Goal: Information Seeking & Learning: Learn about a topic

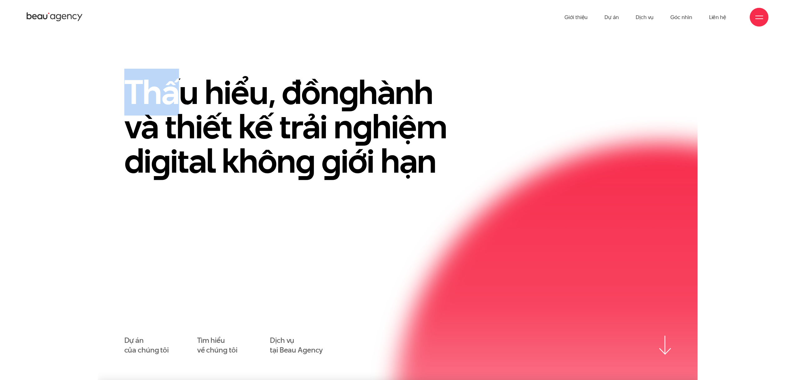
drag, startPoint x: 154, startPoint y: 88, endPoint x: 428, endPoint y: 159, distance: 283.3
click at [428, 159] on h1 "Thấu hiểu, đồn g hành và thiết kế trải n g hiệm di g ital khôn g g iới hạn" at bounding box center [296, 126] width 344 height 103
click at [432, 160] on h1 "Thấu hiểu, đồn g hành và thiết kế trải n g hiệm di g ital khôn g g iới hạn" at bounding box center [296, 126] width 344 height 103
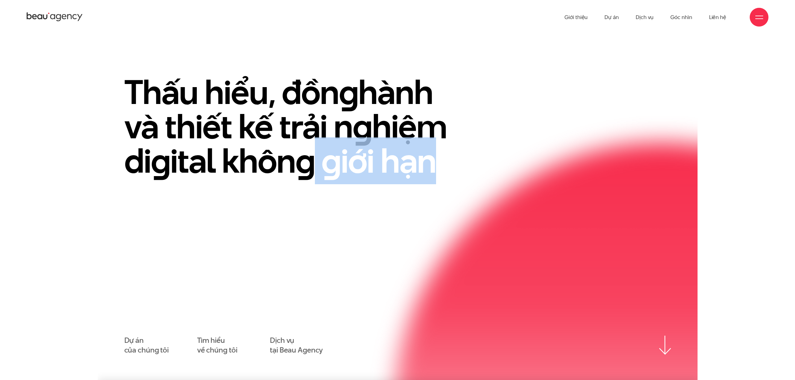
drag, startPoint x: 409, startPoint y: 161, endPoint x: 158, endPoint y: 112, distance: 255.5
click at [208, 125] on h1 "Thấu hiểu, đồn g hành và thiết kế trải n g hiệm di g ital khôn g g iới hạn" at bounding box center [296, 126] width 344 height 103
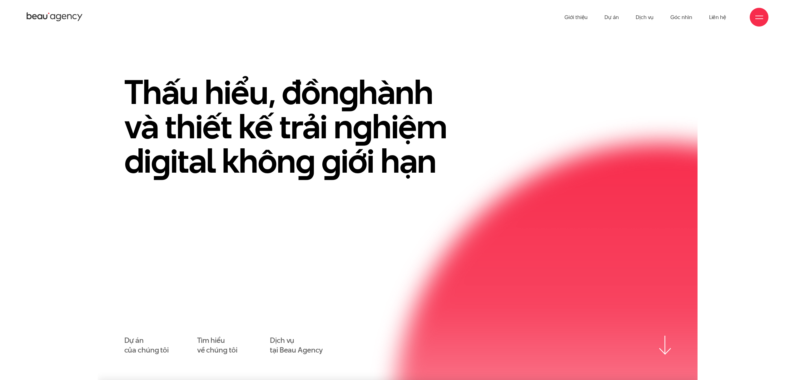
click at [158, 112] on h1 "Thấu hiểu, đồn g hành và thiết kế trải n g hiệm di g ital khôn g g iới hạn" at bounding box center [296, 126] width 344 height 103
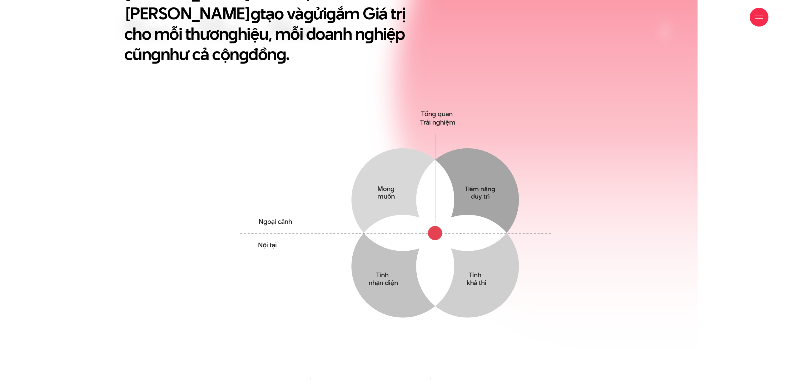
scroll to position [473, 0]
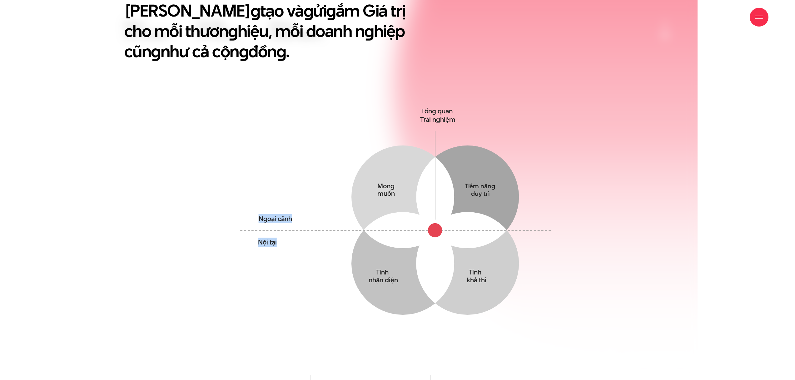
drag, startPoint x: 267, startPoint y: 206, endPoint x: 305, endPoint y: 235, distance: 48.2
click at [303, 235] on icon "Mong muốn Thấu hiểu mong muốn yếu tố tác động & Hành vi của khách hàng Tiềm năn…" at bounding box center [397, 229] width 323 height 248
click at [305, 235] on icon "Mong muốn Thấu hiểu mong muốn yếu tố tác động & Hành vi của khách hàng Tiềm năn…" at bounding box center [397, 229] width 323 height 248
drag, startPoint x: 312, startPoint y: 233, endPoint x: 260, endPoint y: 189, distance: 67.5
click at [260, 189] on icon "Mong muốn Thấu hiểu mong muốn yếu tố tác động & Hành vi của khách hàng Tiềm năn…" at bounding box center [397, 229] width 323 height 248
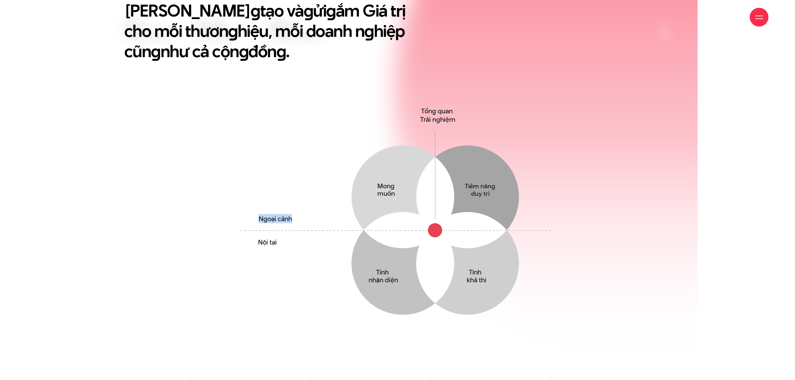
click at [260, 189] on icon "Mong muốn Thấu hiểu mong muốn yếu tố tác động & Hành vi của khách hàng Tiềm năn…" at bounding box center [397, 229] width 323 height 248
drag, startPoint x: 255, startPoint y: 193, endPoint x: 292, endPoint y: 240, distance: 60.0
click at [292, 240] on icon "Mong muốn Thấu hiểu mong muốn yếu tố tác động & Hành vi của khách hàng Tiềm năn…" at bounding box center [397, 229] width 323 height 248
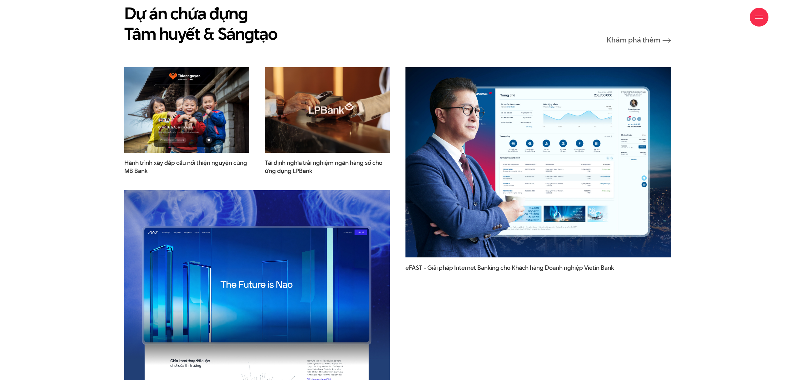
scroll to position [1018, 0]
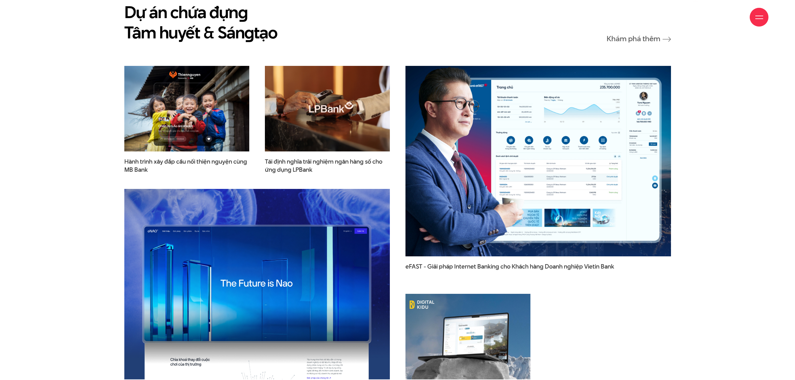
click at [555, 166] on img at bounding box center [538, 161] width 292 height 210
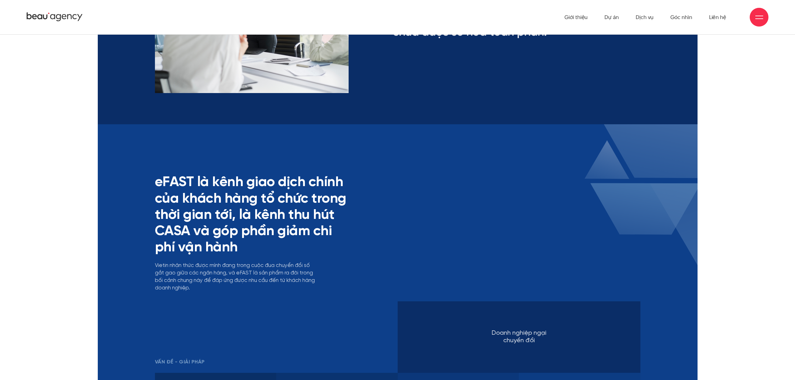
scroll to position [1624, 0]
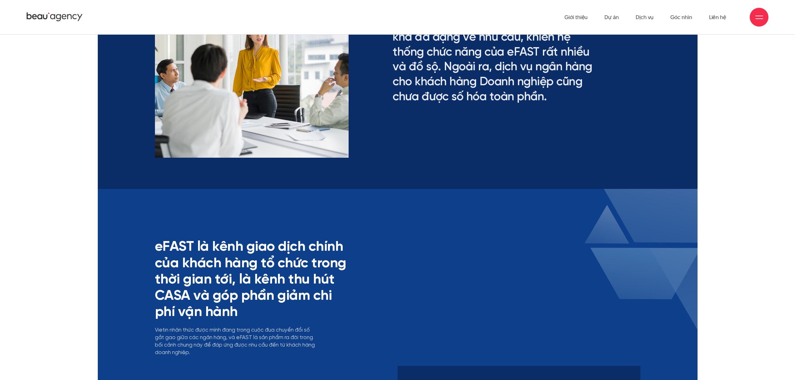
click at [56, 17] on icon at bounding box center [55, 17] width 56 height 11
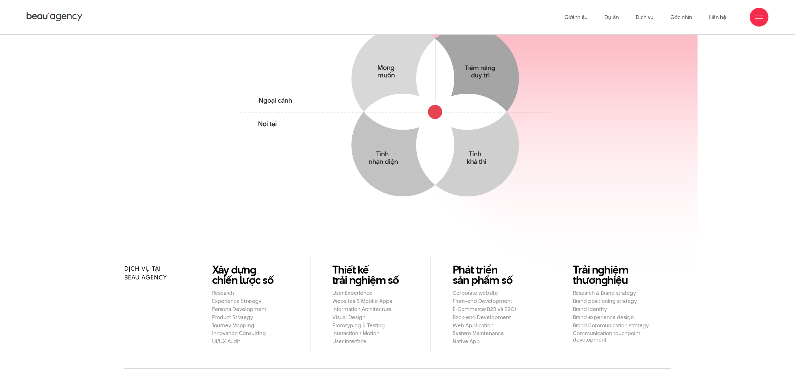
scroll to position [592, 0]
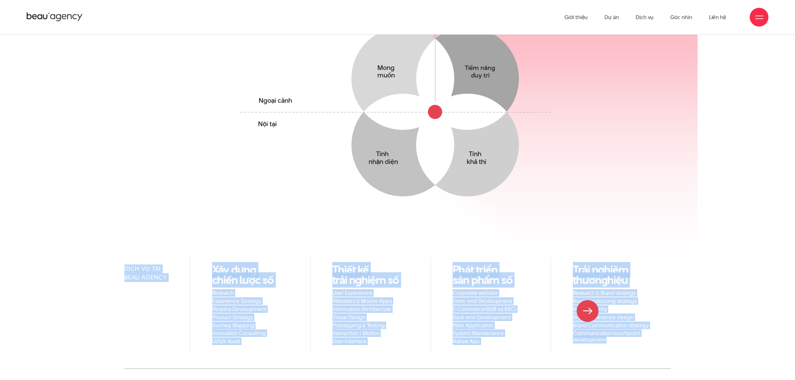
drag, startPoint x: 117, startPoint y: 235, endPoint x: 632, endPoint y: 327, distance: 523.0
click at [621, 325] on div "Dịch vụ tại Beau Agency Xây dựn g chiến lược số Research Experience Strategy Pe…" at bounding box center [398, 313] width 600 height 112
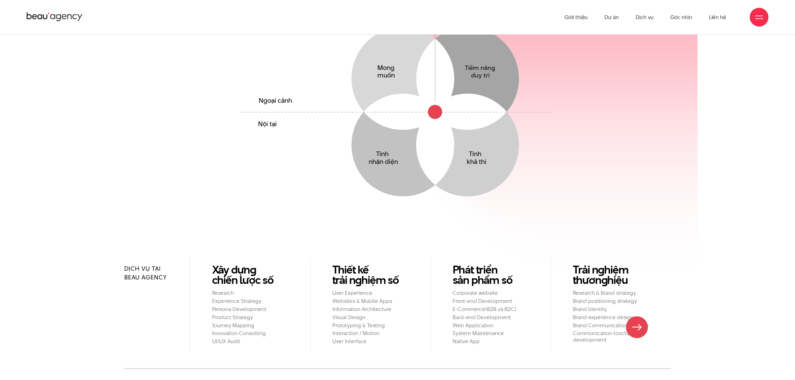
click at [654, 330] on li "Trải n g hiệm thươn g hiệu Research & Brand strategy Brand positioning strategy…" at bounding box center [611, 305] width 120 height 96
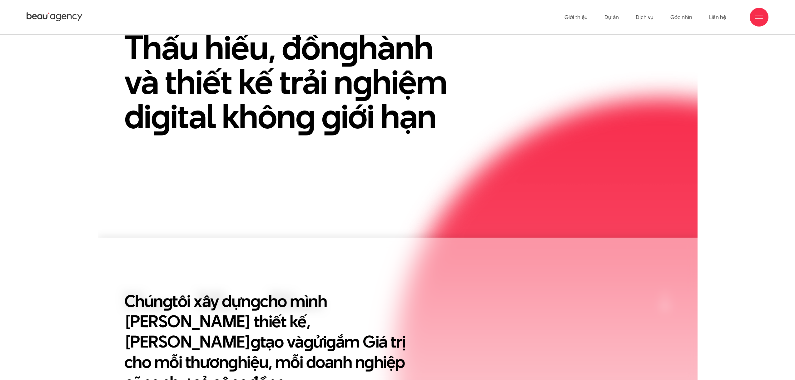
scroll to position [0, 0]
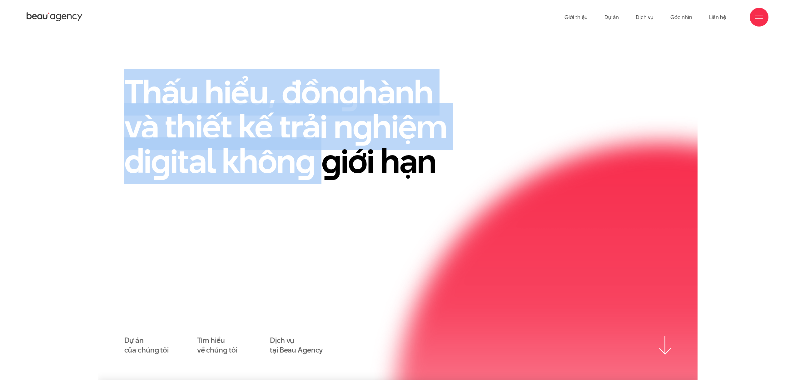
drag, startPoint x: 167, startPoint y: 92, endPoint x: 350, endPoint y: 150, distance: 191.7
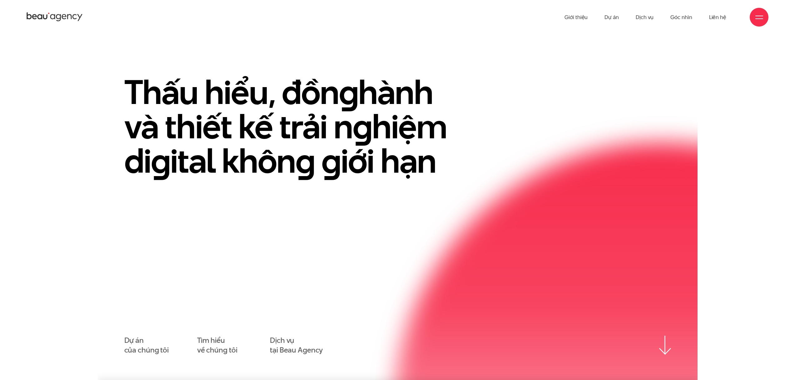
click at [354, 152] on h1 "Thấu hiểu, đồn g hành và thiết kế trải n g hiệm di g ital khôn g g iới hạn" at bounding box center [296, 126] width 344 height 103
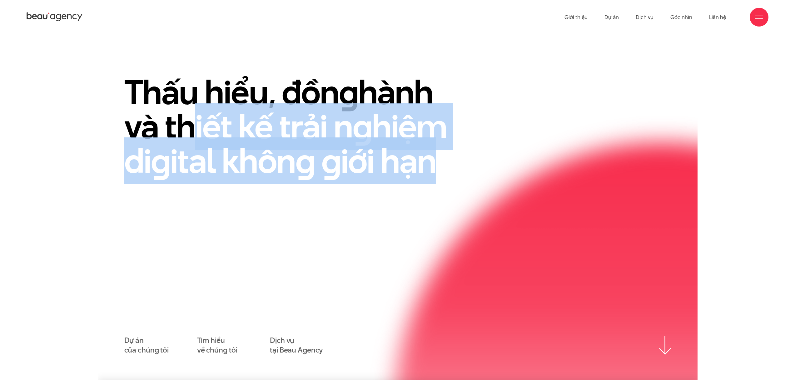
drag, startPoint x: 388, startPoint y: 147, endPoint x: 144, endPoint y: 92, distance: 249.9
click at [150, 94] on div "Thấu hiểu, đồn g hành và thiết kế trải n g hiệm di g ital khôn g g iới hạn" at bounding box center [303, 134] width 375 height 119
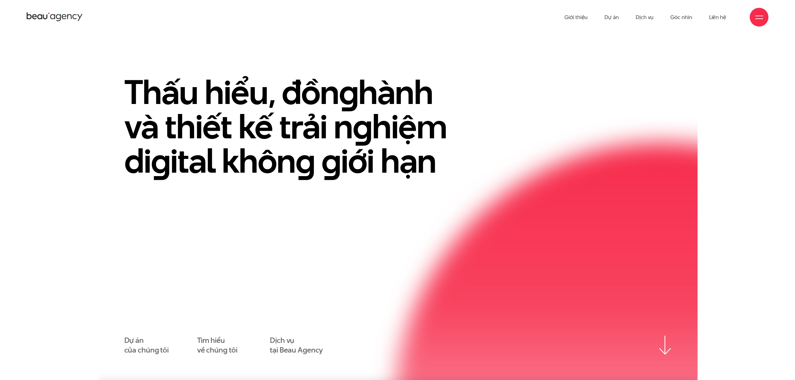
click at [132, 87] on h1 "Thấu hiểu, đồn g hành và thiết kế trải n g hiệm di g ital khôn g g iới hạn" at bounding box center [296, 126] width 344 height 103
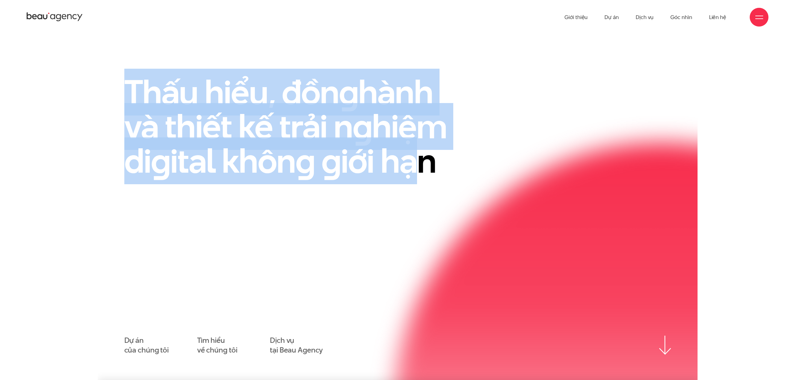
drag, startPoint x: 329, startPoint y: 131, endPoint x: 457, endPoint y: 174, distance: 134.5
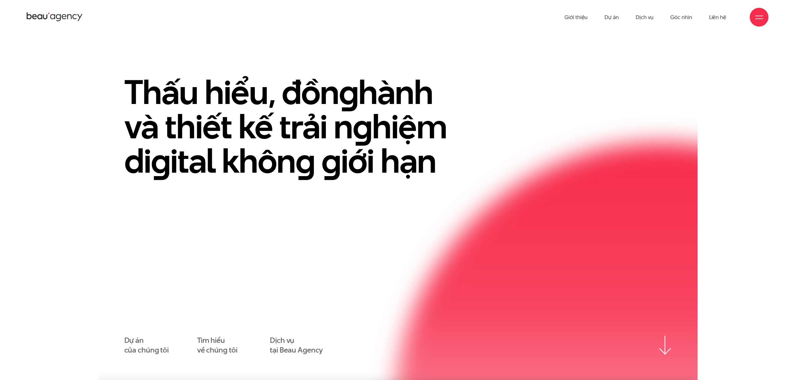
click at [467, 176] on h1 "Thấu hiểu, đồn g hành và thiết kế trải n g hiệm di g ital khôn g g iới hạn" at bounding box center [296, 126] width 344 height 103
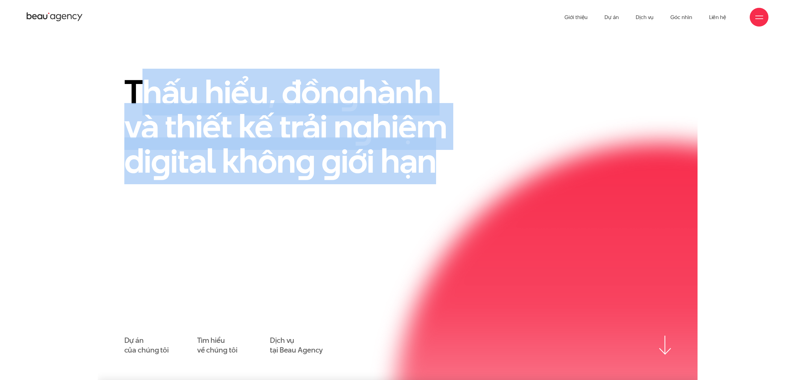
drag, startPoint x: 460, startPoint y: 168, endPoint x: 146, endPoint y: 80, distance: 326.2
click at [150, 83] on div "Thấu hiểu, đồn g hành và thiết kế trải n g hiệm di g ital khôn g g iới hạn" at bounding box center [303, 134] width 375 height 119
click at [146, 80] on h1 "Thấu hiểu, đồn g hành và thiết kế trải n g hiệm di g ital khôn g g iới hạn" at bounding box center [296, 126] width 344 height 103
drag, startPoint x: 351, startPoint y: 141, endPoint x: 465, endPoint y: 176, distance: 119.0
click at [453, 173] on section "Thấu hiểu, đồn g hành và thiết kế trải n g hiệm di g ital khôn g g iới hạn Dự á…" at bounding box center [398, 207] width 600 height 346
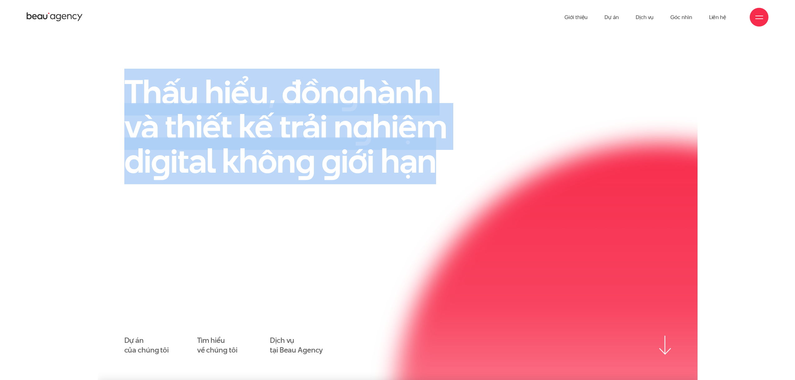
click at [465, 176] on h1 "Thấu hiểu, đồn g hành và thiết kế trải n g hiệm di g ital khôn g g iới hạn" at bounding box center [296, 126] width 344 height 103
drag, startPoint x: 368, startPoint y: 150, endPoint x: 100, endPoint y: 49, distance: 286.7
click at [101, 49] on section "Thấu hiểu, đồn g hành và thiết kế trải n g hiệm di g ital khôn g g iới hạn Dự á…" at bounding box center [398, 207] width 600 height 346
click at [100, 49] on section "Thấu hiểu, đồn g hành và thiết kế trải n g hiệm di g ital khôn g g iới hạn Dự á…" at bounding box center [398, 207] width 600 height 346
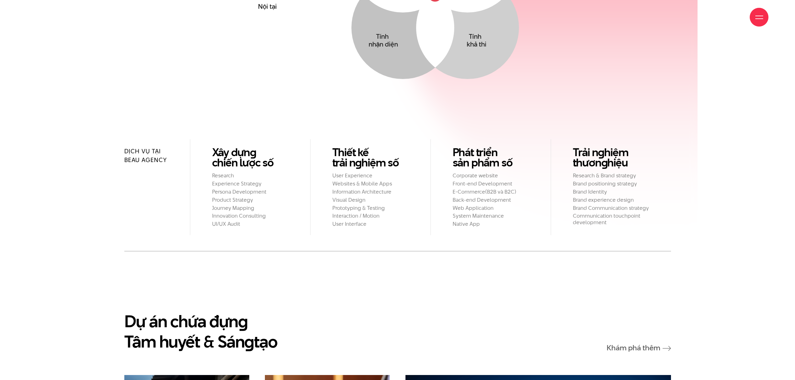
scroll to position [589, 0]
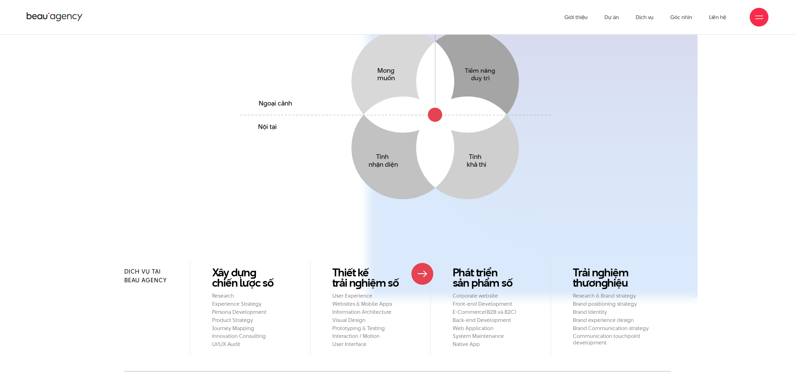
drag, startPoint x: 196, startPoint y: 237, endPoint x: 742, endPoint y: 325, distance: 553.0
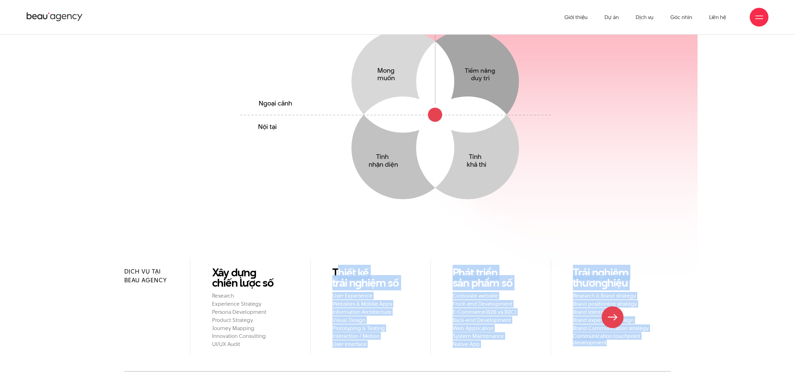
drag, startPoint x: 594, startPoint y: 312, endPoint x: 289, endPoint y: 233, distance: 315.3
click at [315, 260] on div "Dịch vụ tại Beau Agency Xây dựn g chiến lược số Research Experience Strategy Pe…" at bounding box center [398, 316] width 600 height 112
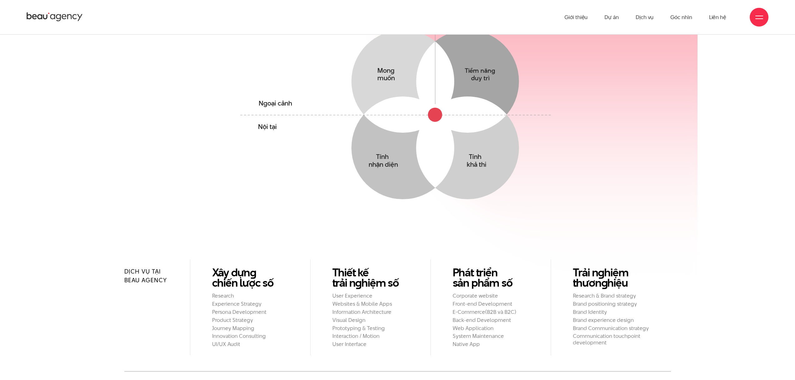
click at [275, 227] on section "Chún g tôi xây dựn g cho mình Tư duy thiết kế, Triết lý sán g tạo và g ửi g ắm …" at bounding box center [398, 25] width 600 height 468
click at [250, 265] on en "g" at bounding box center [253, 272] width 6 height 15
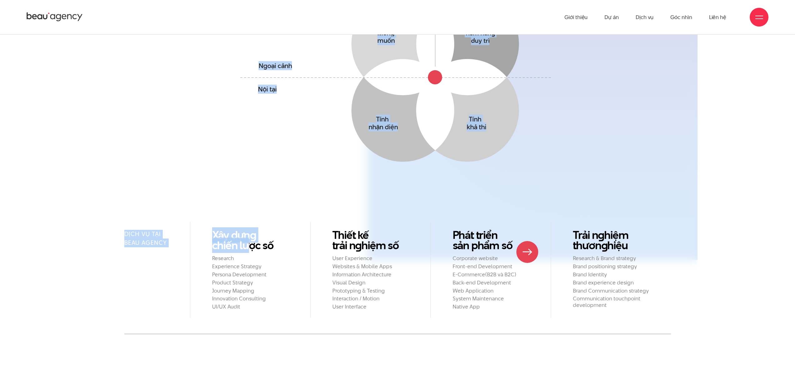
scroll to position [686, 0]
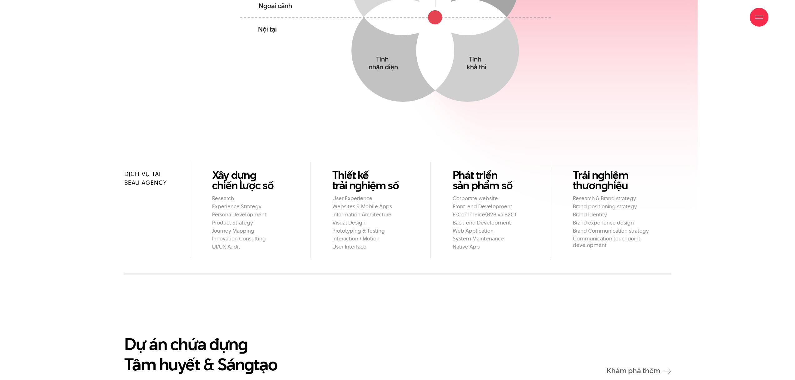
click at [680, 224] on div "Dịch vụ tại Beau Agency Xây dựn g chiến lược số Research Experience Strategy Pe…" at bounding box center [398, 218] width 600 height 112
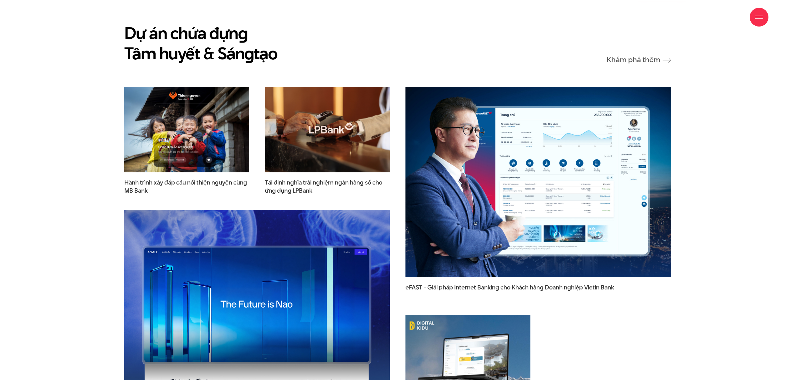
scroll to position [1005, 0]
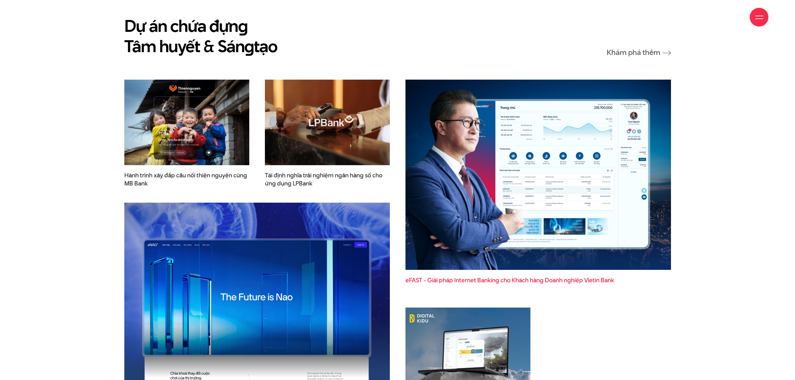
click at [528, 276] on span "Khách" at bounding box center [520, 280] width 17 height 8
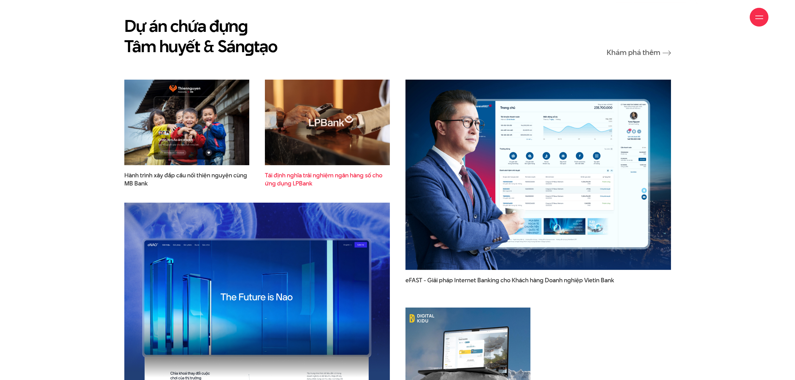
click at [319, 171] on span "Tái định nghĩa trải nghiệm ngân hàng số cho ứng dụng LPBank" at bounding box center [327, 179] width 125 height 16
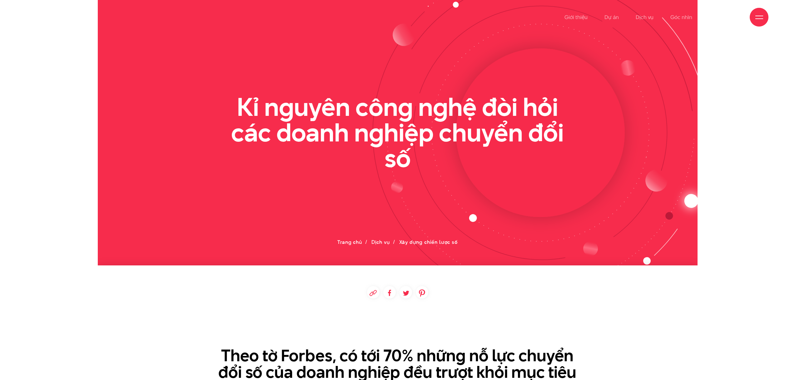
click at [274, 114] on h2 "Kỉ nguyên công nghệ đòi hỏi các doanh nghiệp chuyển đổi số" at bounding box center [397, 132] width 359 height 77
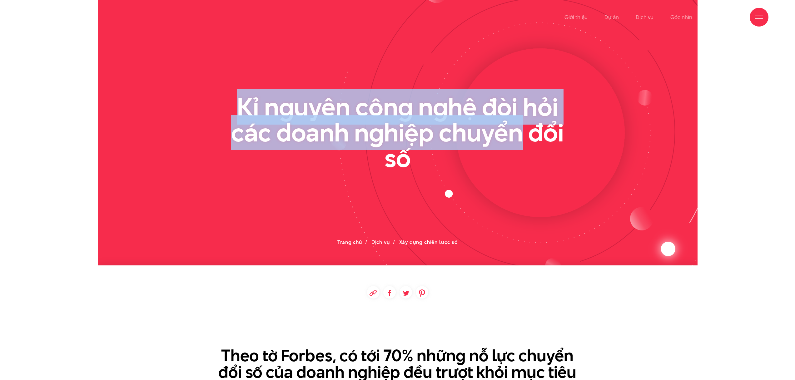
drag, startPoint x: 205, startPoint y: 105, endPoint x: 544, endPoint y: 146, distance: 341.3
click at [533, 146] on div "Kỉ nguyên công nghệ đòi hỏi các doanh nghiệp chuyển đổi số" at bounding box center [397, 132] width 562 height 77
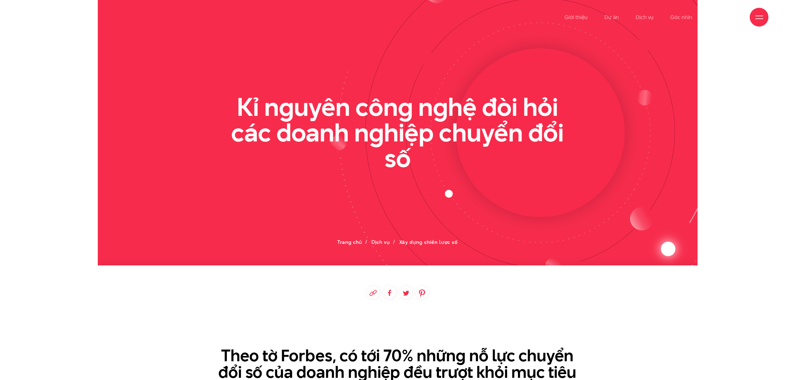
click at [544, 146] on h2 "Kỉ nguyên công nghệ đòi hỏi các doanh nghiệp chuyển đổi số" at bounding box center [397, 132] width 359 height 77
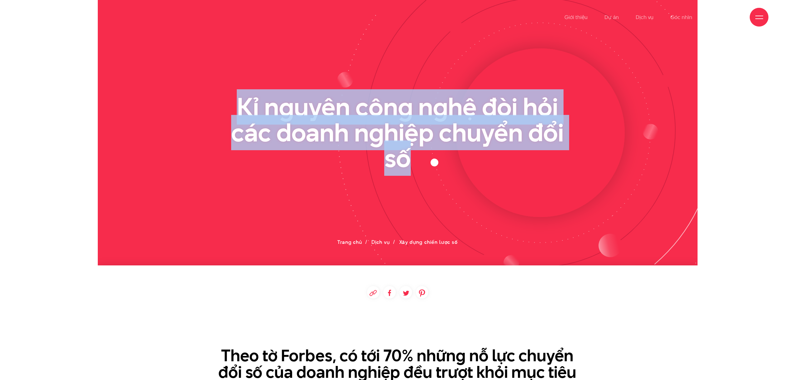
drag, startPoint x: 518, startPoint y: 161, endPoint x: 235, endPoint y: 100, distance: 289.7
click at [241, 102] on h2 "Kỉ nguyên công nghệ đòi hỏi các doanh nghiệp chuyển đổi số" at bounding box center [397, 132] width 359 height 77
click at [235, 100] on h2 "Kỉ nguyên công nghệ đòi hỏi các doanh nghiệp chuyển đổi số" at bounding box center [397, 132] width 359 height 77
drag, startPoint x: 213, startPoint y: 104, endPoint x: 412, endPoint y: 175, distance: 210.8
click at [412, 175] on section at bounding box center [398, 132] width 600 height 265
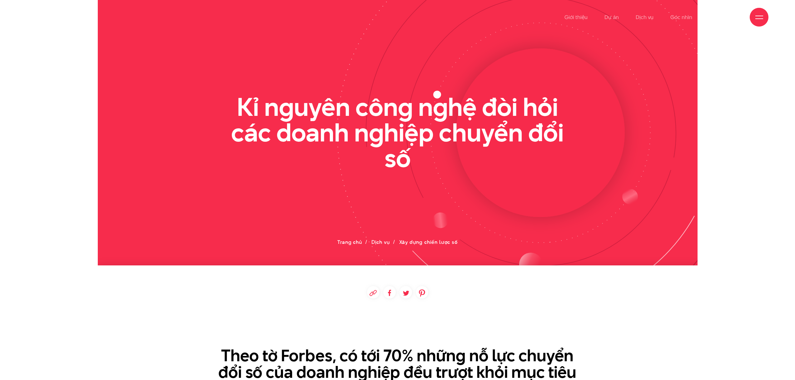
click at [412, 175] on icon at bounding box center [540, 132] width 425 height 425
drag, startPoint x: 458, startPoint y: 177, endPoint x: 156, endPoint y: 78, distance: 318.7
click at [156, 78] on section at bounding box center [398, 132] width 600 height 265
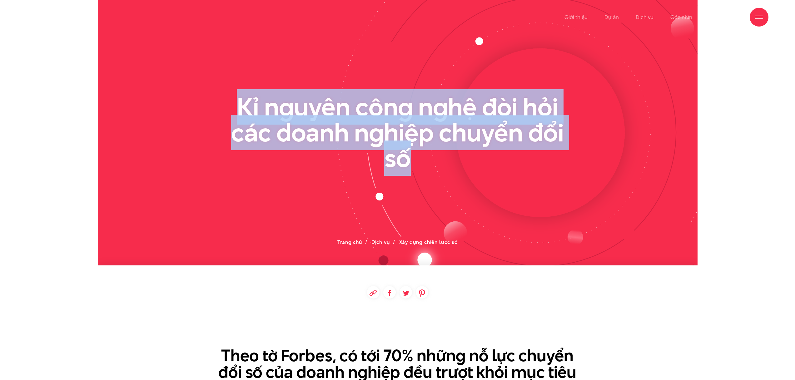
drag, startPoint x: 247, startPoint y: 79, endPoint x: 498, endPoint y: 164, distance: 265.6
click at [498, 164] on section at bounding box center [398, 132] width 600 height 265
click at [498, 164] on h2 "Kỉ nguyên công nghệ đòi hỏi các doanh nghiệp chuyển đổi số" at bounding box center [397, 132] width 359 height 77
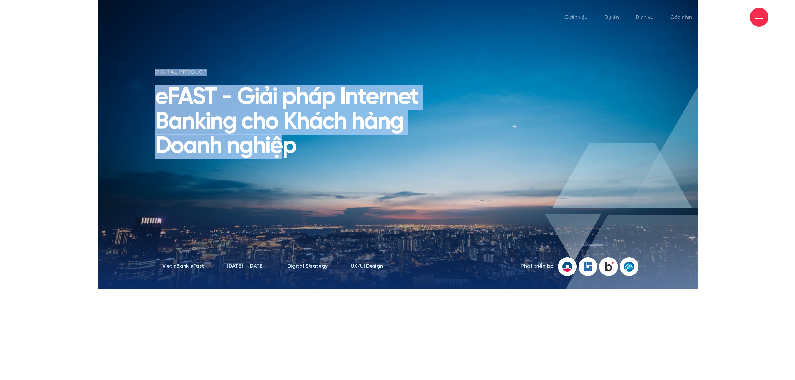
drag, startPoint x: 155, startPoint y: 86, endPoint x: 315, endPoint y: 161, distance: 177.3
click at [308, 160] on section "digital product eFAST - Giải pháp Internet Banking cho Khách hàng Doanh nghiệp …" at bounding box center [398, 144] width 600 height 289
click at [324, 162] on div "digital product eFAST - Giải pháp Internet Banking cho Khách hàng Doanh nghiệp" at bounding box center [294, 163] width 289 height 189
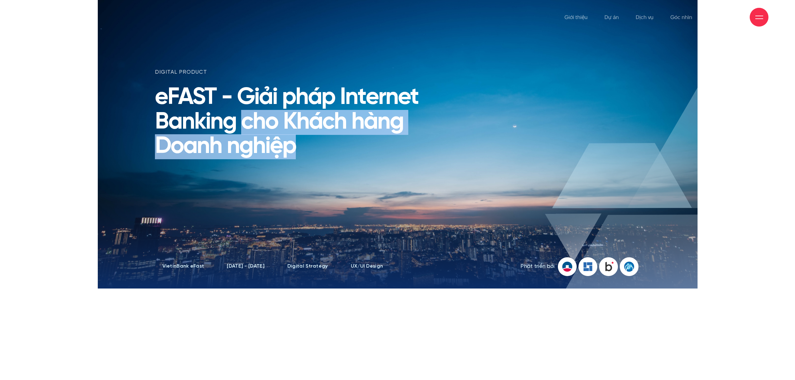
drag, startPoint x: 323, startPoint y: 145, endPoint x: 212, endPoint y: 100, distance: 119.9
click at [214, 101] on div "digital product eFAST - Giải pháp Internet Banking cho Khách hàng Doanh nghiệp" at bounding box center [294, 163] width 289 height 189
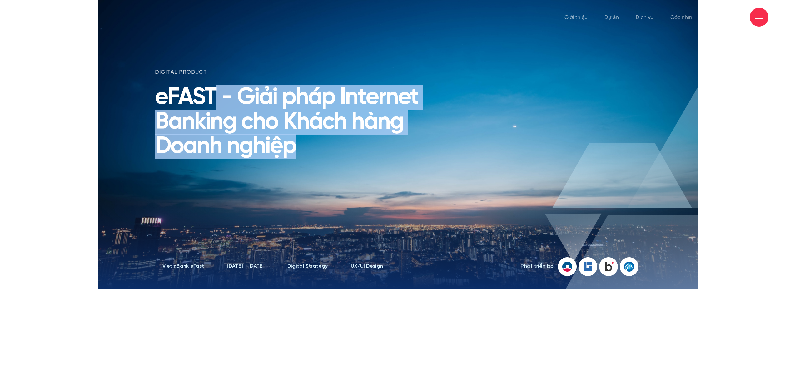
click at [212, 100] on h1 "eFAST - Giải pháp Internet Banking cho Khách hàng Doanh nghiệp" at bounding box center [294, 123] width 279 height 74
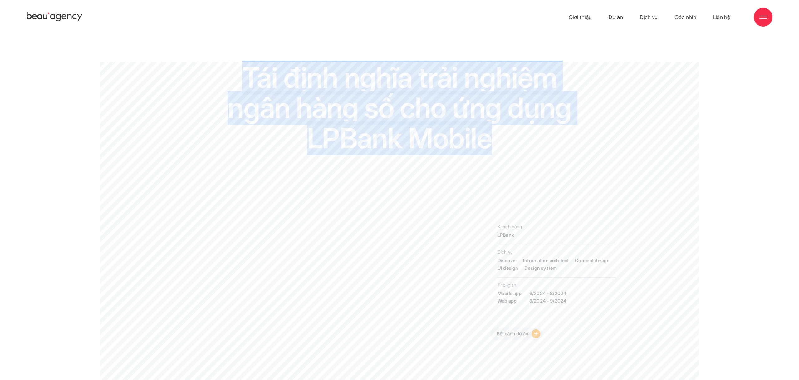
drag, startPoint x: 228, startPoint y: 56, endPoint x: 526, endPoint y: 156, distance: 313.9
click at [526, 156] on div "Tái định nghĩa trải nghiệm ngân hàng số cho ứng dụng LPBank Mobile" at bounding box center [400, 140] width 352 height 157
drag, startPoint x: 517, startPoint y: 147, endPoint x: 240, endPoint y: 70, distance: 286.7
click at [240, 70] on h1 "Tái định nghĩa trải nghiệm ngân hàng số cho ứng dụng LPBank Mobile" at bounding box center [399, 107] width 345 height 91
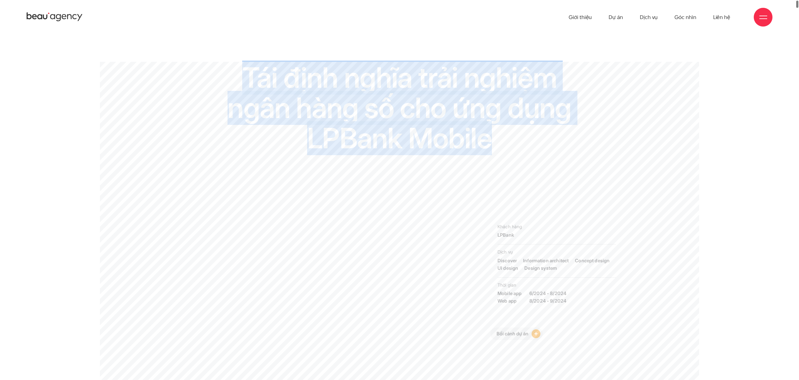
click at [240, 70] on h1 "Tái định nghĩa trải nghiệm ngân hàng số cho ứng dụng LPBank Mobile" at bounding box center [399, 107] width 345 height 91
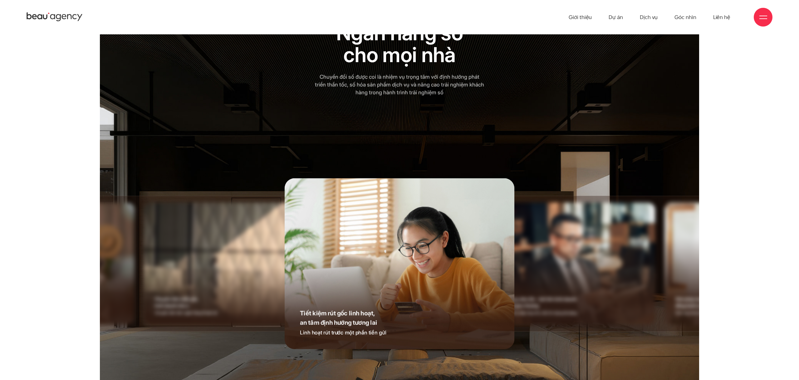
click at [562, 236] on img at bounding box center [573, 264] width 164 height 122
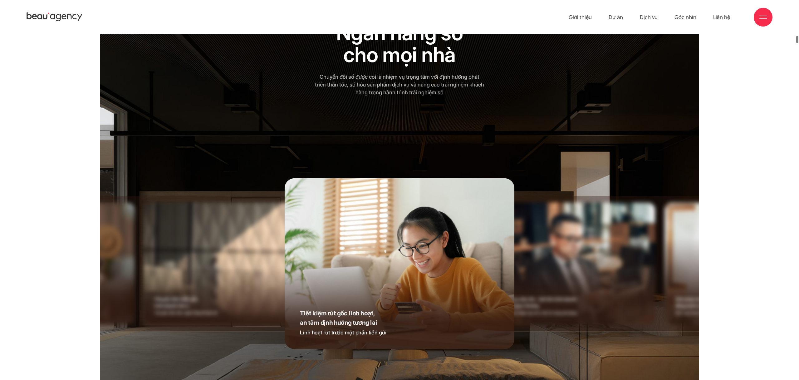
drag, startPoint x: 388, startPoint y: 365, endPoint x: 420, endPoint y: 364, distance: 31.9
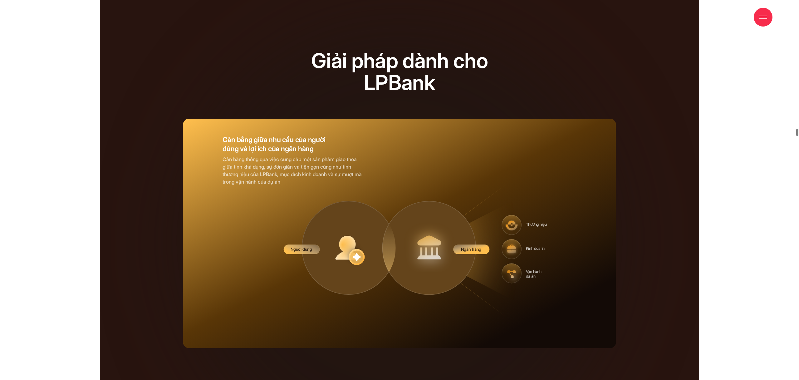
click at [763, 16] on span at bounding box center [764, 16] width 8 height 1
click at [763, 16] on div at bounding box center [764, 17] width 8 height 8
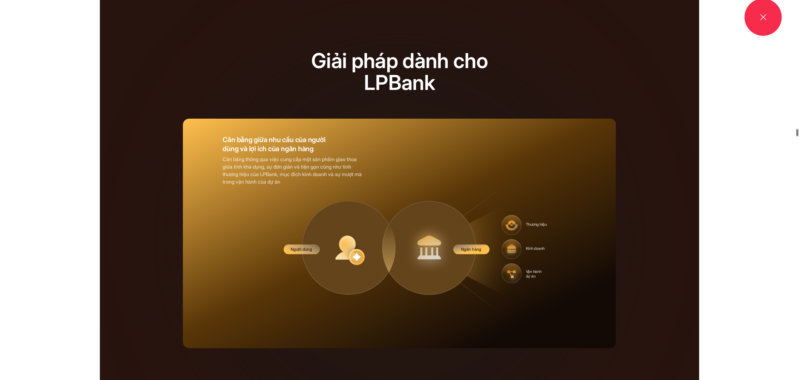
click at [763, 16] on div at bounding box center [764, 17] width 8 height 8
click at [763, 16] on span at bounding box center [764, 16] width 8 height 1
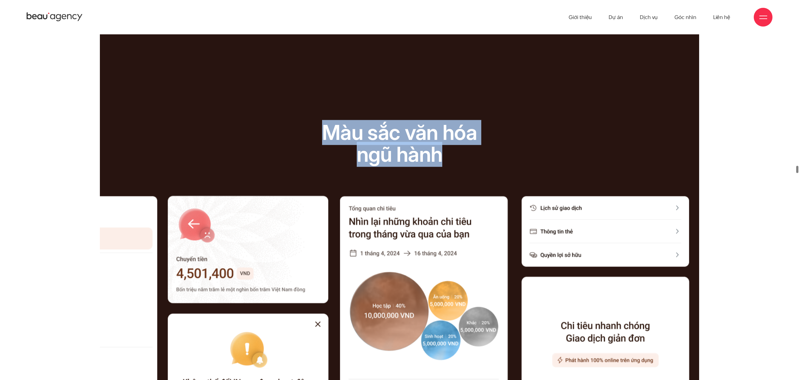
drag, startPoint x: 298, startPoint y: 102, endPoint x: 500, endPoint y: 135, distance: 204.1
click at [491, 136] on h2 "Màu sắc văn hóa ngũ hành" at bounding box center [399, 144] width 257 height 44
click at [500, 135] on h2 "Màu sắc văn hóa ngũ hành" at bounding box center [399, 144] width 257 height 44
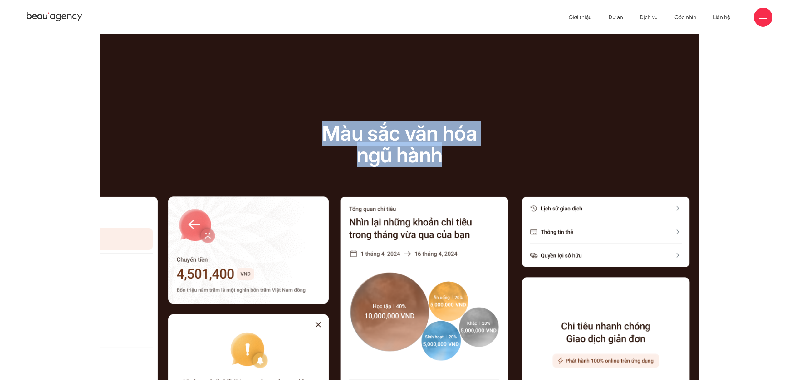
drag, startPoint x: 437, startPoint y: 126, endPoint x: 326, endPoint y: 109, distance: 112.2
click at [327, 122] on h2 "Màu sắc văn hóa ngũ hành" at bounding box center [399, 144] width 257 height 44
click at [326, 122] on h2 "Màu sắc văn hóa ngũ hành" at bounding box center [399, 144] width 257 height 44
drag, startPoint x: 422, startPoint y: 123, endPoint x: 492, endPoint y: 142, distance: 72.6
click at [492, 142] on div "Màu sắc văn hóa ngũ hành" at bounding box center [400, 157] width 264 height 71
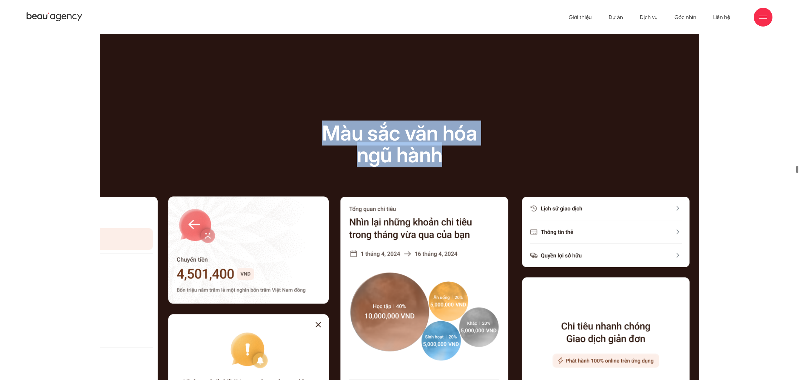
click at [492, 142] on div "Màu sắc văn hóa ngũ hành" at bounding box center [400, 157] width 264 height 71
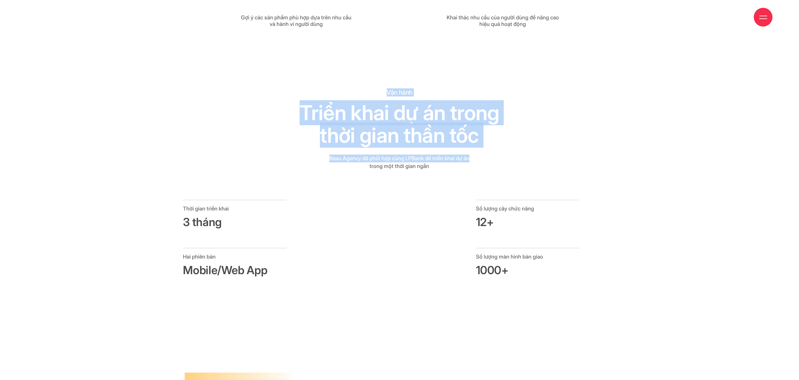
drag, startPoint x: 308, startPoint y: 72, endPoint x: 506, endPoint y: 140, distance: 209.2
click at [507, 140] on div "Vận hành Triển khai dự án trong thời gian thần tốc Triển khai dự án trong thời …" at bounding box center [399, 129] width 257 height 82
drag, startPoint x: 502, startPoint y: 148, endPoint x: 279, endPoint y: 85, distance: 232.5
click at [299, 97] on div "Vận hành Triển khai dự án trong thời gian thần tốc Triển khai dự án trong thời …" at bounding box center [400, 143] width 264 height 111
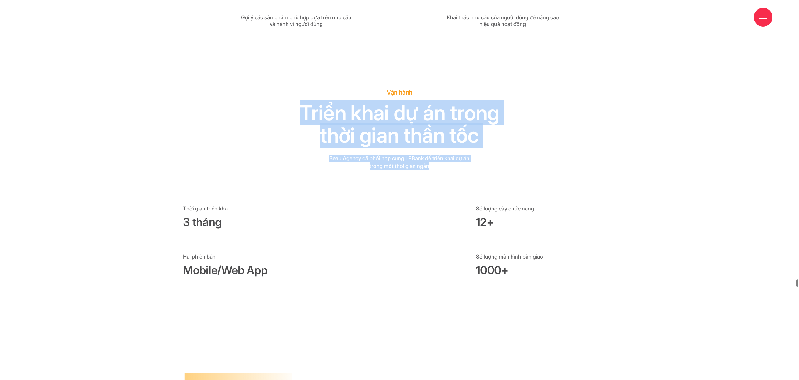
click at [279, 101] on h2 "Triển khai dự án trong thời gian thần tốc" at bounding box center [399, 123] width 257 height 45
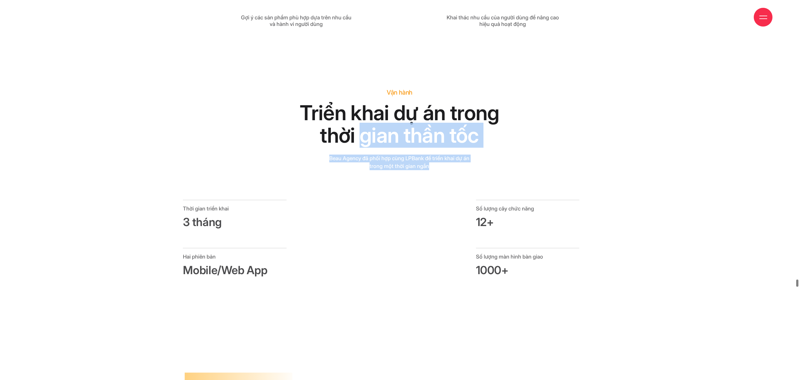
drag, startPoint x: 456, startPoint y: 156, endPoint x: 339, endPoint y: 86, distance: 135.8
click at [340, 88] on div "Vận hành Triển khai dự án trong thời gian thần tốc Triển khai dự án trong thời …" at bounding box center [400, 143] width 264 height 111
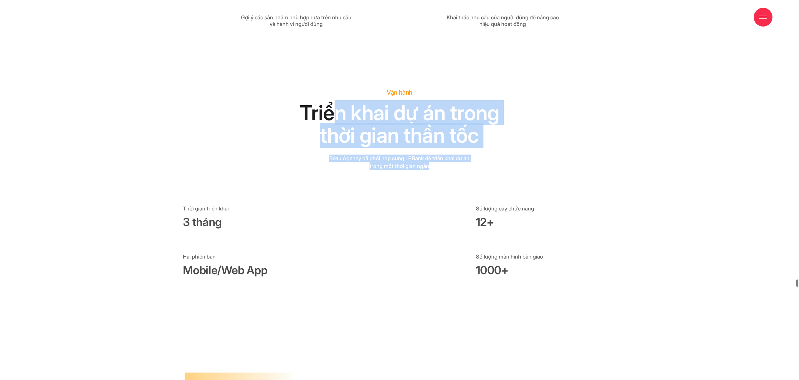
click at [338, 101] on h2 "Triển khai dự án trong thời gian thần tốc" at bounding box center [399, 123] width 257 height 45
drag, startPoint x: 302, startPoint y: 77, endPoint x: 537, endPoint y: 158, distance: 248.9
click at [521, 156] on div "Vận hành Triển khai dự án trong thời gian thần tốc Triển khai dự án trong thời …" at bounding box center [400, 143] width 264 height 111
click at [537, 158] on div "Vận hành Triển khai dự án trong thời gian thần tốc Triển khai dự án trong thời …" at bounding box center [399, 143] width 527 height 111
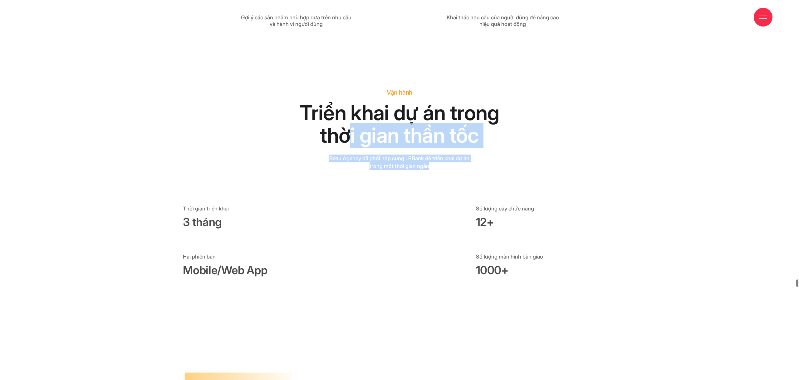
drag, startPoint x: 475, startPoint y: 144, endPoint x: 305, endPoint y: 99, distance: 175.4
click at [317, 103] on div "Vận hành Triển khai dự án trong thời gian thần tốc Triển khai dự án trong thời …" at bounding box center [400, 143] width 264 height 111
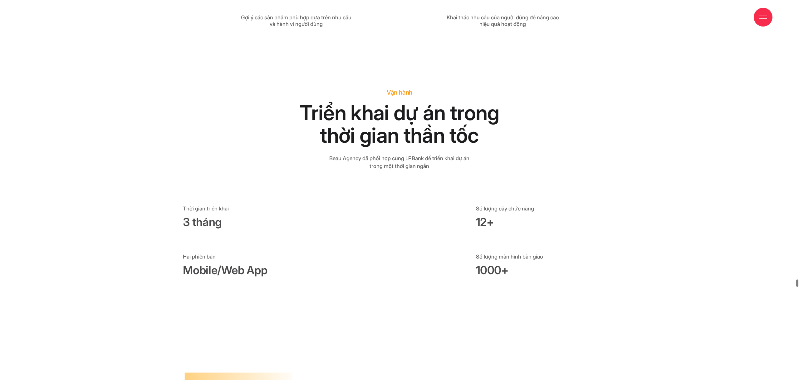
click at [305, 101] on h2 "Triển khai dự án trong thời gian thần tốc" at bounding box center [399, 123] width 257 height 45
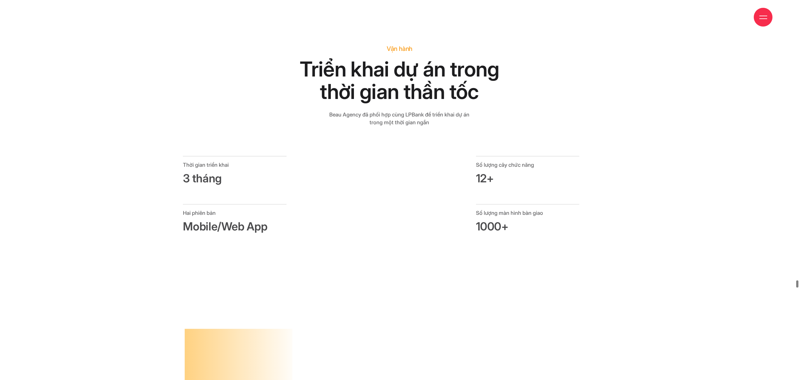
click at [239, 220] on h3 "Mobile/Web App" at bounding box center [235, 227] width 104 height 14
click at [239, 219] on h3 "Mobile/Web App" at bounding box center [235, 226] width 104 height 14
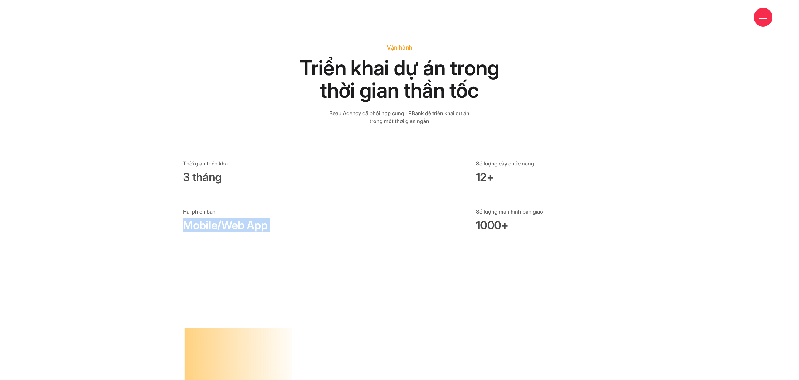
click at [239, 218] on h3 "Mobile/Web App" at bounding box center [235, 225] width 104 height 14
click at [200, 218] on h3 "Mobile/Web App" at bounding box center [235, 225] width 104 height 14
drag, startPoint x: 195, startPoint y: 196, endPoint x: 270, endPoint y: 200, distance: 75.4
click at [265, 203] on div "Hai phiên bản Mobile/Web App" at bounding box center [235, 227] width 110 height 48
click at [274, 218] on h3 "Mobile/Web App" at bounding box center [235, 225] width 104 height 14
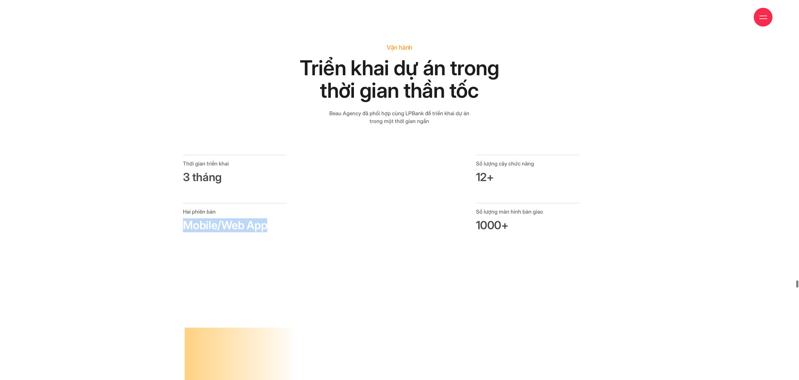
drag, startPoint x: 168, startPoint y: 191, endPoint x: 154, endPoint y: 186, distance: 15.4
click at [164, 191] on div "Thời gian triển khai 3 tháng Số lượng cây chức năng 12+ Hai phiên bản Mobile/We…" at bounding box center [399, 203] width 527 height 96
click at [151, 175] on div "Thời gian triển khai 3 tháng Số lượng cây chức năng 12+ Hai phiên bản Mobile/We…" at bounding box center [399, 203] width 527 height 96
drag, startPoint x: 151, startPoint y: 137, endPoint x: 275, endPoint y: 143, distance: 124.1
click at [262, 155] on div "Thời gian triển khai 3 tháng Số lượng cây chức năng 12+ Hai phiên bản Mobile/We…" at bounding box center [399, 203] width 527 height 96
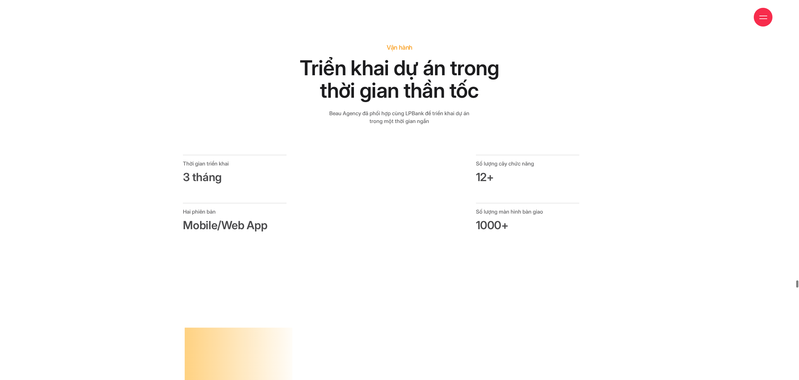
click at [319, 155] on div "Thời gian triển khai 3 tháng Số lượng cây chức năng 12+" at bounding box center [399, 179] width 439 height 48
drag, startPoint x: 445, startPoint y: 145, endPoint x: 514, endPoint y: 147, distance: 69.4
click at [509, 155] on div "Thời gian triển khai 3 tháng Số lượng cây chức năng 12+" at bounding box center [399, 179] width 439 height 48
click at [514, 170] on h3 "12+" at bounding box center [528, 177] width 104 height 14
drag, startPoint x: 532, startPoint y: 150, endPoint x: 478, endPoint y: 130, distance: 58.4
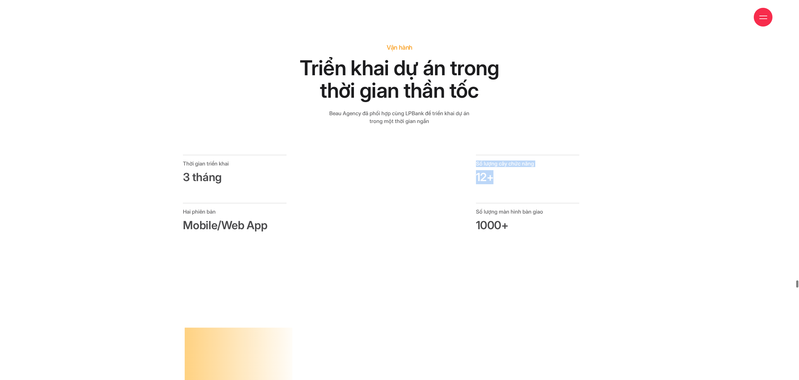
click at [479, 155] on div "Số lượng cây chức năng 12+" at bounding box center [528, 169] width 104 height 29
click at [478, 155] on div "Số lượng cây chức năng 12+" at bounding box center [528, 169] width 104 height 29
drag, startPoint x: 468, startPoint y: 130, endPoint x: 512, endPoint y: 155, distance: 50.8
click at [512, 155] on div "Thời gian triển khai 3 tháng Số lượng cây chức năng 12+" at bounding box center [399, 179] width 439 height 48
click at [512, 170] on h3 "12+" at bounding box center [528, 177] width 104 height 14
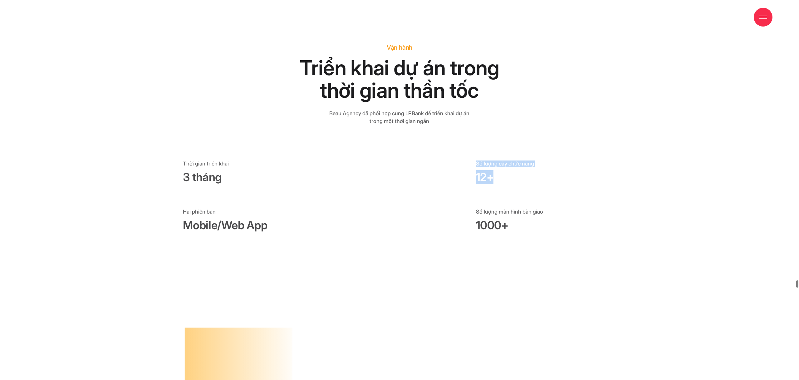
click at [476, 155] on div "Số lượng cây chức năng 12+" at bounding box center [528, 169] width 104 height 29
click at [513, 204] on div "Hai phiên bản Mobile/Web App Số lượng màn hình bàn giao 1000+" at bounding box center [399, 227] width 439 height 48
click at [514, 218] on h3 "1000+" at bounding box center [528, 225] width 104 height 14
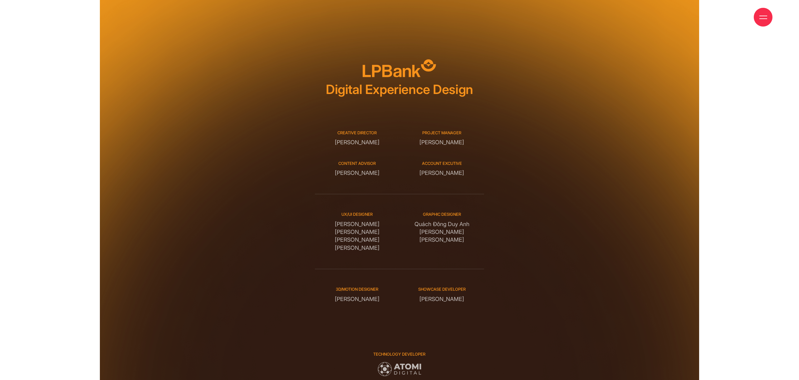
click at [355, 130] on div "Creative Director Phạm Hoàng Hà" at bounding box center [357, 138] width 85 height 17
click at [431, 130] on div "Project manager Nguyễn Huy Long" at bounding box center [442, 138] width 85 height 17
drag, startPoint x: 449, startPoint y: 126, endPoint x: 464, endPoint y: 126, distance: 14.4
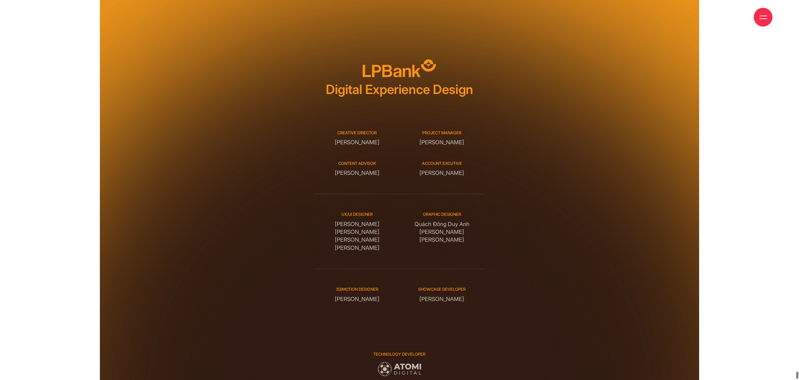
click at [455, 126] on div "Creative Director Phạm Hoàng Hà Project manager Nguyễn Huy Long Content advisor…" at bounding box center [400, 153] width 170 height 81
click at [464, 126] on div "Creative Director Phạm Hoàng Hà Project manager Nguyễn Huy Long Content advisor…" at bounding box center [400, 153] width 170 height 81
drag, startPoint x: 425, startPoint y: 149, endPoint x: 452, endPoint y: 143, distance: 27.4
click at [450, 161] on div "Account excutive Bùi Thị Hoà" at bounding box center [442, 169] width 85 height 17
click at [453, 161] on div "Account excutive Bùi Thị Hoà" at bounding box center [442, 169] width 85 height 17
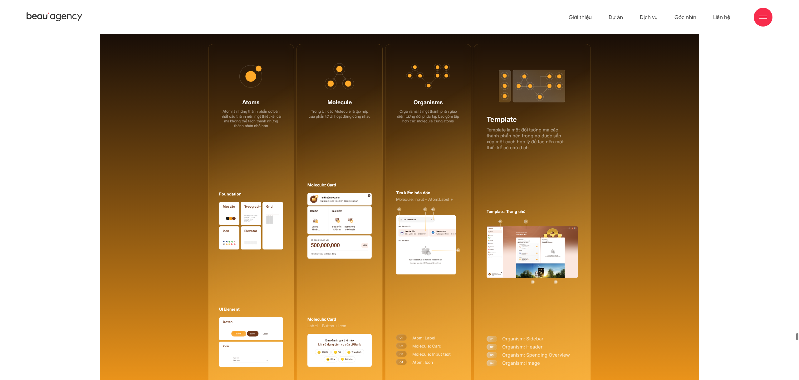
click at [768, 17] on div at bounding box center [763, 17] width 19 height 19
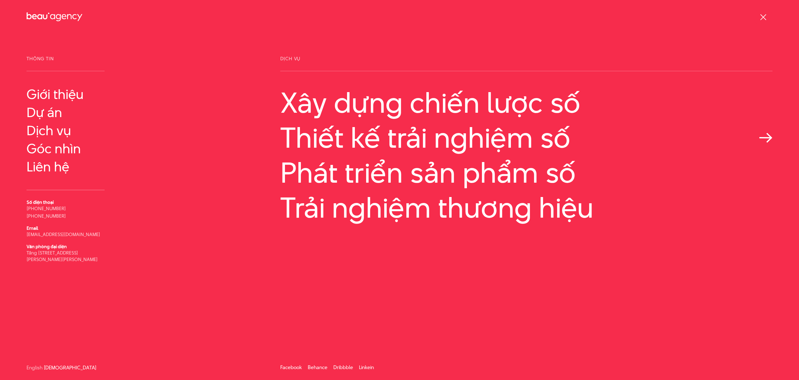
click at [382, 141] on link "Thiết kế trải nghiệm số" at bounding box center [526, 138] width 492 height 32
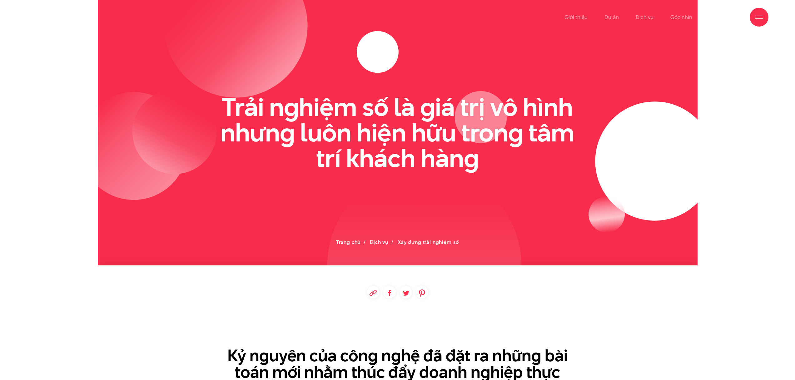
drag, startPoint x: 251, startPoint y: 101, endPoint x: 476, endPoint y: 188, distance: 240.7
click at [465, 188] on icon at bounding box center [398, 132] width 600 height 265
click at [476, 188] on circle at bounding box center [424, 265] width 194 height 194
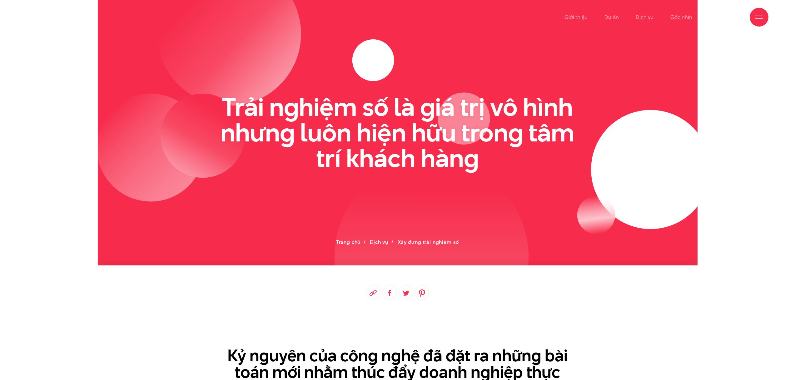
drag, startPoint x: 387, startPoint y: 150, endPoint x: 210, endPoint y: 103, distance: 183.0
click at [210, 103] on section at bounding box center [398, 132] width 600 height 265
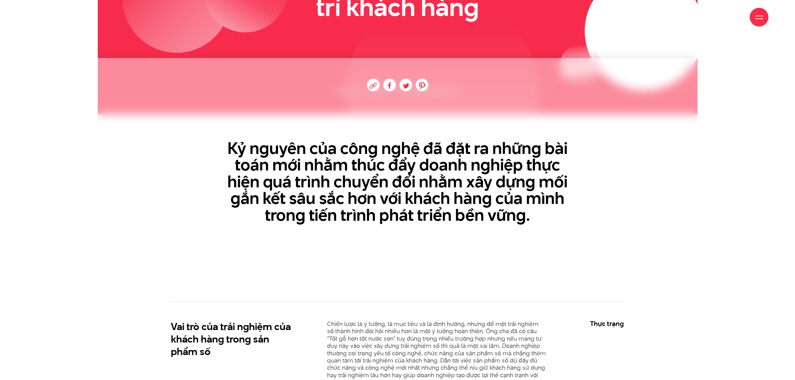
scroll to position [208, 0]
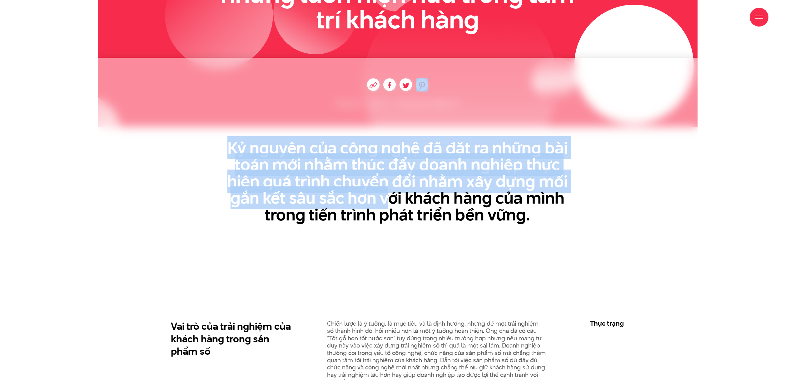
drag, startPoint x: 315, startPoint y: 176, endPoint x: 452, endPoint y: 213, distance: 141.8
click at [439, 212] on div "Kỷ nguyên của công nghệ đã đặt ra những bài toán mới nhằm thúc đẩy doanh nghiệp…" at bounding box center [398, 150] width 600 height 146
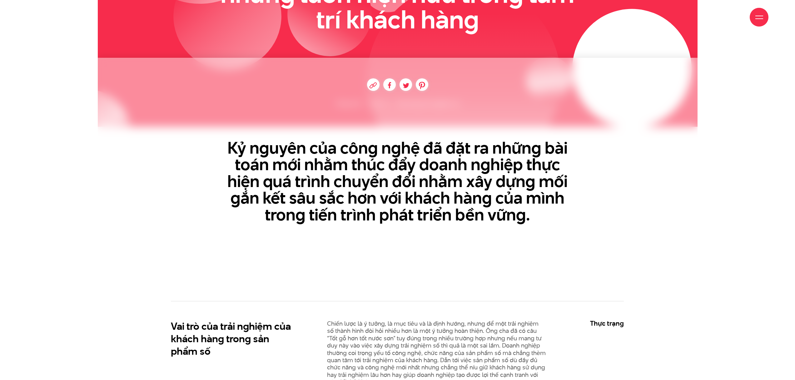
click at [457, 214] on h3 "Kỷ nguyên của công nghệ đã đặt ra những bài toán mới nhằm thúc đẩy doanh nghiệp…" at bounding box center [397, 181] width 359 height 83
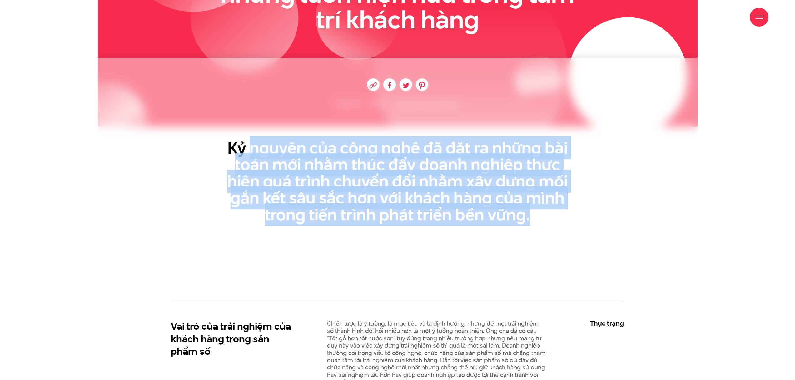
drag, startPoint x: 477, startPoint y: 213, endPoint x: 240, endPoint y: 146, distance: 246.0
click at [242, 146] on section "Kỷ nguyên của công nghệ đã đặt ra những bài toán mới nhằm thúc đẩy doanh nghiệp…" at bounding box center [398, 160] width 600 height 204
click at [240, 146] on h3 "Kỷ nguyên của công nghệ đã đặt ra những bài toán mới nhằm thúc đẩy doanh nghiệp…" at bounding box center [397, 181] width 359 height 83
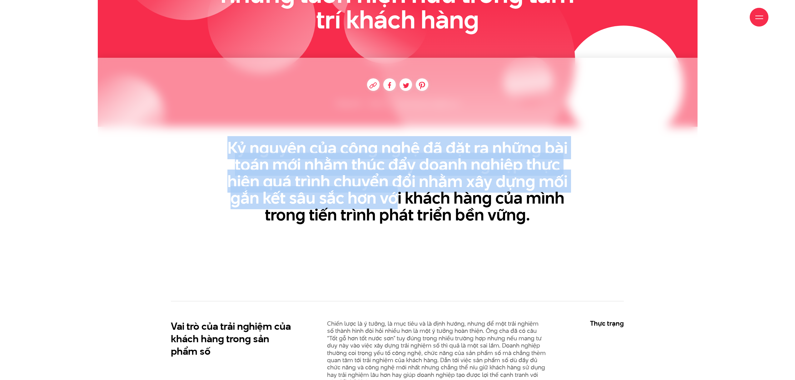
drag, startPoint x: 292, startPoint y: 164, endPoint x: 566, endPoint y: 230, distance: 281.5
click at [515, 223] on h3 "Kỷ nguyên của công nghệ đã đặt ra những bài toán mới nhằm thúc đẩy doanh nghiệp…" at bounding box center [397, 181] width 359 height 83
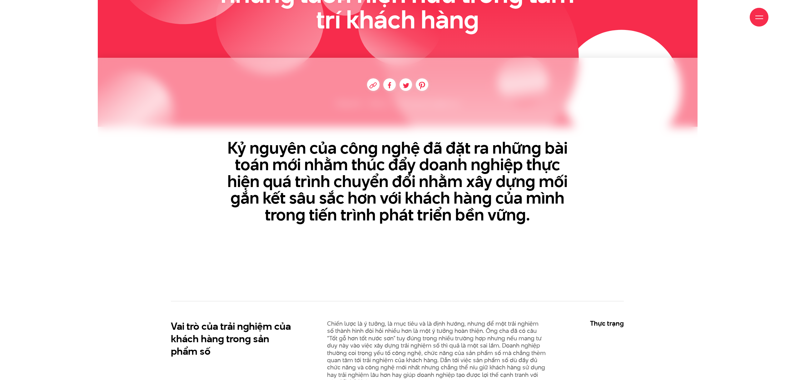
click at [566, 230] on section "Kỷ nguyên của công nghệ đã đặt ra những bài toán mới nhằm thúc đẩy doanh nghiệp…" at bounding box center [398, 160] width 600 height 204
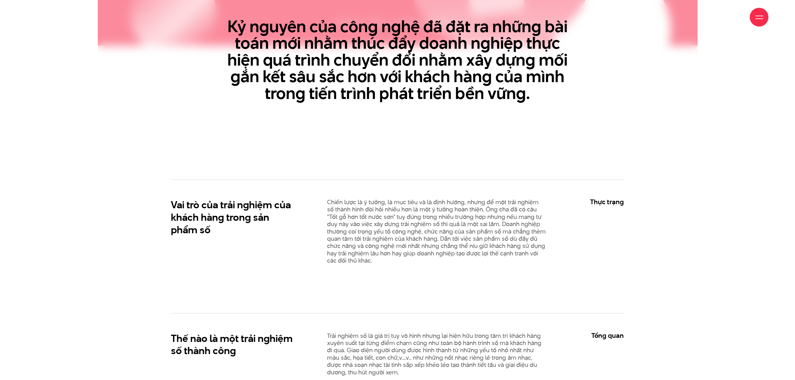
scroll to position [330, 0]
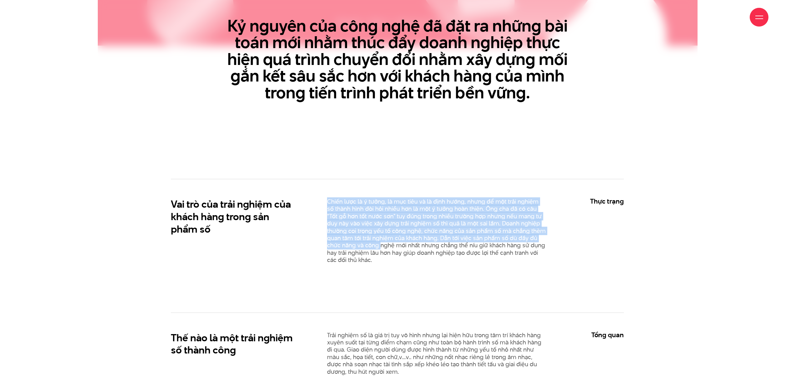
drag, startPoint x: 329, startPoint y: 201, endPoint x: 384, endPoint y: 247, distance: 71.5
click at [384, 247] on p "Chiến lược là ý tưởng, là mục tiêu và là định hướng, nhưng để một trải nghiệm s…" at bounding box center [436, 231] width 219 height 66
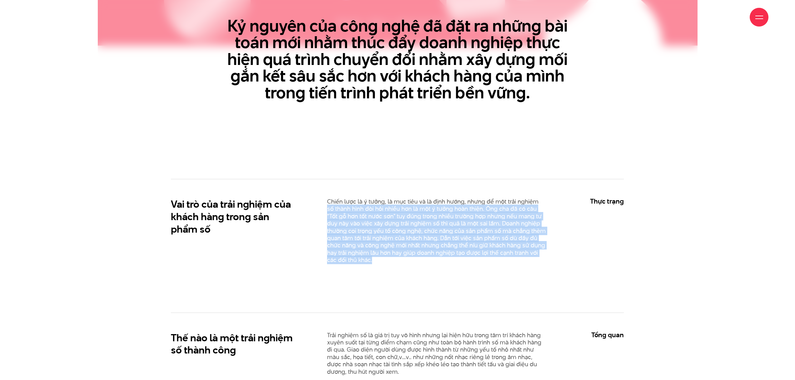
drag, startPoint x: 388, startPoint y: 256, endPoint x: 325, endPoint y: 210, distance: 78.0
click at [325, 210] on div "Chiến lược là ý tưởng, là mục tiêu và là định hướng, nhưng để một trải nghiệm s…" at bounding box center [436, 233] width 234 height 71
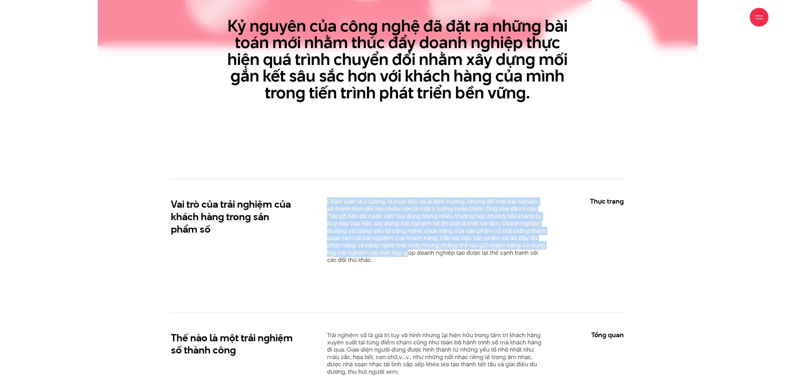
drag, startPoint x: 394, startPoint y: 245, endPoint x: 410, endPoint y: 257, distance: 20.1
click at [409, 257] on p "Chiến lược là ý tưởng, là mục tiêu và là định hướng, nhưng để một trải nghiệm s…" at bounding box center [436, 231] width 219 height 66
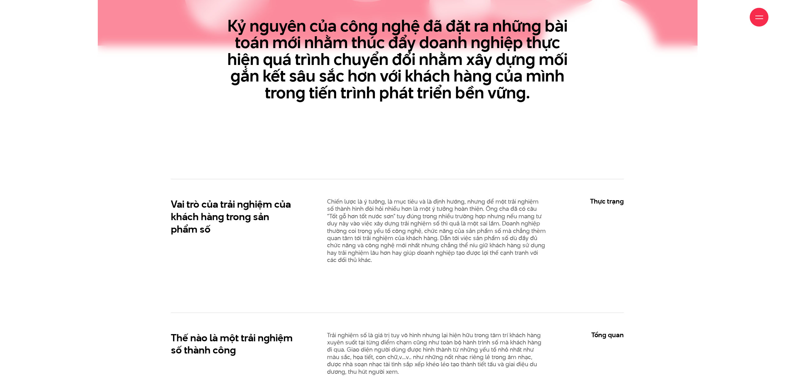
click at [410, 257] on p "Chiến lược là ý tưởng, là mục tiêu và là định hướng, nhưng để một trải nghiệm s…" at bounding box center [436, 231] width 219 height 66
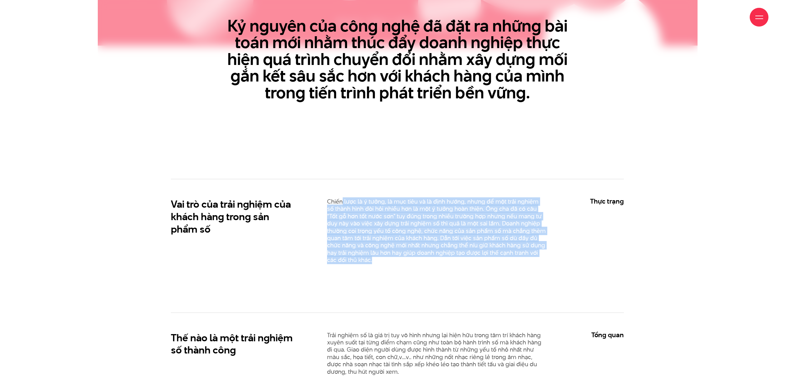
drag, startPoint x: 400, startPoint y: 252, endPoint x: 343, endPoint y: 204, distance: 74.5
click at [343, 204] on div "Chiến lược là ý tưởng, là mục tiêu và là định hướng, nhưng để một trải nghiệm s…" at bounding box center [436, 233] width 234 height 71
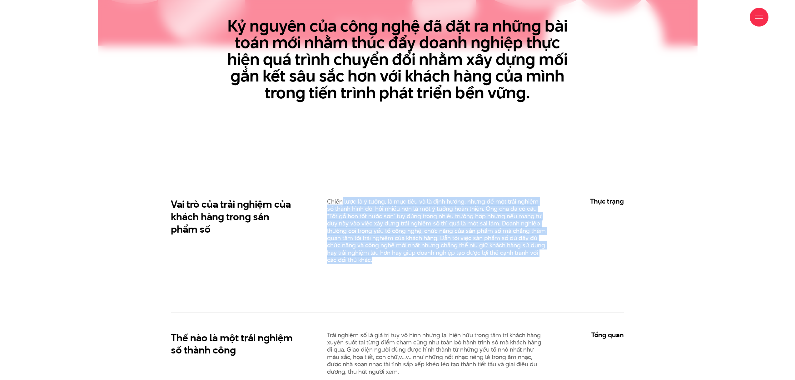
click at [343, 204] on p "Chiến lược là ý tưởng, là mục tiêu và là định hướng, nhưng để một trải nghiệm s…" at bounding box center [436, 231] width 219 height 66
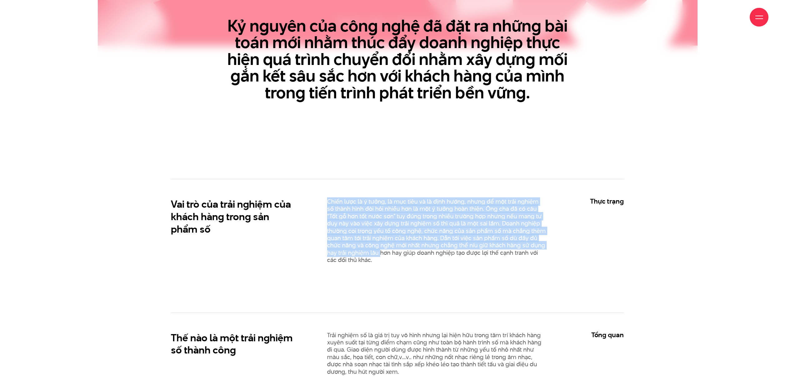
drag, startPoint x: 328, startPoint y: 200, endPoint x: 392, endPoint y: 264, distance: 90.5
click at [391, 264] on p "Chiến lược là ý tưởng, là mục tiêu và là định hướng, nhưng để một trải nghiệm s…" at bounding box center [436, 231] width 219 height 66
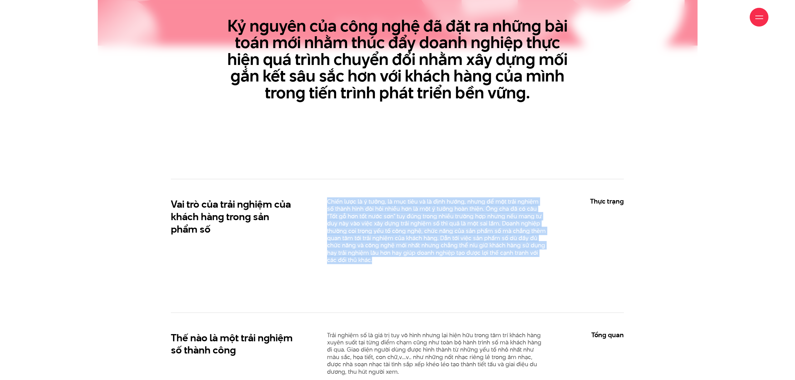
click at [392, 264] on div "Chiến lược là ý tưởng, là mục tiêu và là định hướng, nhưng để một trải nghiệm s…" at bounding box center [436, 233] width 234 height 71
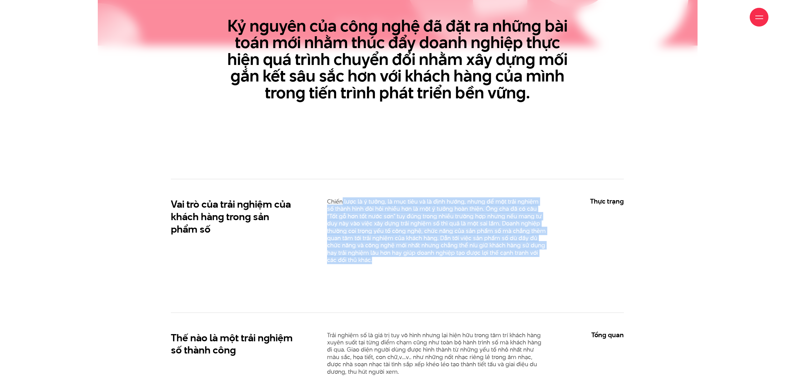
drag, startPoint x: 414, startPoint y: 265, endPoint x: 343, endPoint y: 206, distance: 92.2
click at [343, 206] on div "Chiến lược là ý tưởng, là mục tiêu và là định hướng, nhưng để một trải nghiệm s…" at bounding box center [436, 233] width 234 height 71
click at [343, 206] on p "Chiến lược là ý tưởng, là mục tiêu và là định hướng, nhưng để một trải nghiệm s…" at bounding box center [436, 231] width 219 height 66
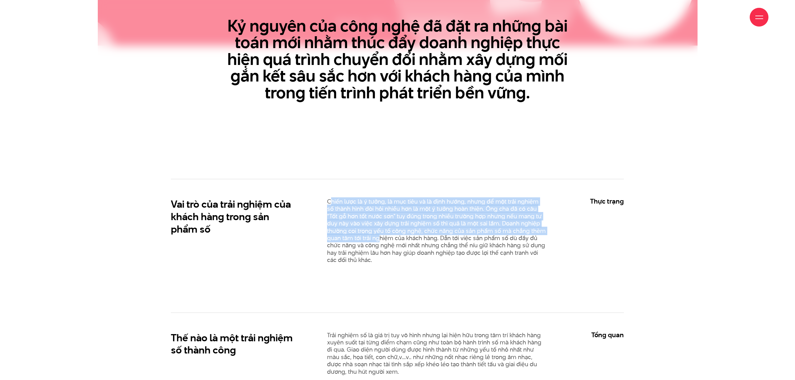
drag, startPoint x: 370, startPoint y: 230, endPoint x: 386, endPoint y: 249, distance: 24.2
click at [385, 248] on p "Chiến lược là ý tưởng, là mục tiêu và là định hướng, nhưng để một trải nghiệm s…" at bounding box center [436, 231] width 219 height 66
click at [386, 249] on p "Chiến lược là ý tưởng, là mục tiêu và là định hướng, nhưng để một trải nghiệm s…" at bounding box center [436, 231] width 219 height 66
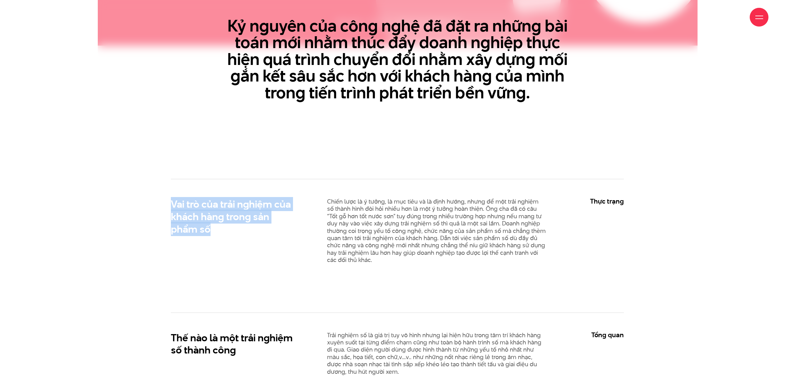
drag, startPoint x: 163, startPoint y: 205, endPoint x: 282, endPoint y: 243, distance: 124.2
click at [282, 243] on div "Vai trò của trải nghiệm của khách hàng trong sản phẩm số" at bounding box center [241, 233] width 156 height 71
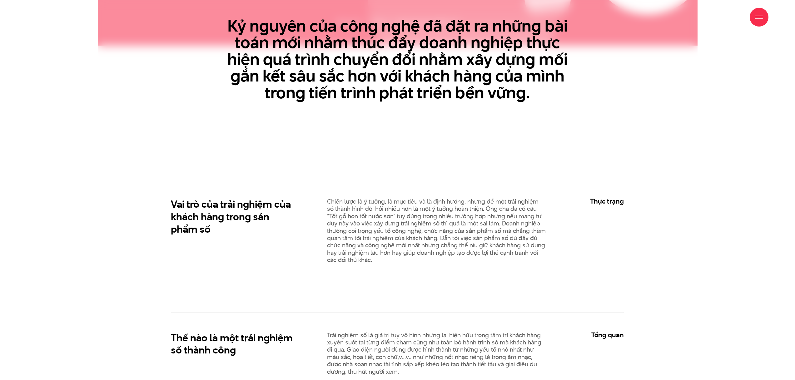
click at [375, 254] on p "Chiến lược là ý tưởng, là mục tiêu và là định hướng, nhưng để một trải nghiệm s…" at bounding box center [436, 231] width 219 height 66
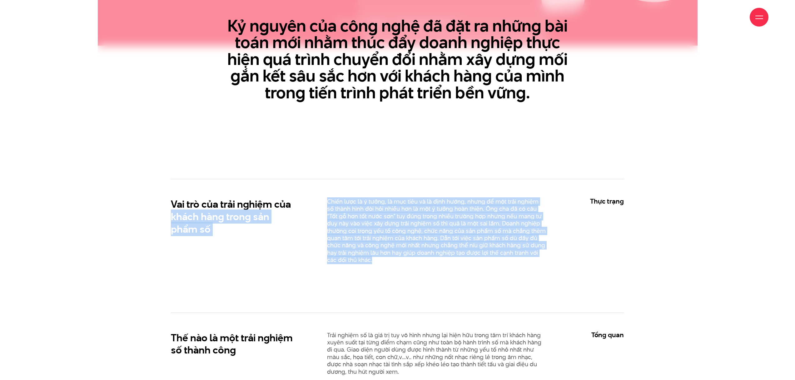
drag, startPoint x: 380, startPoint y: 251, endPoint x: 312, endPoint y: 196, distance: 86.8
click at [312, 196] on div "Vai trò của trải nghiệm của khách hàng trong sản phẩm số Thực trạng" at bounding box center [397, 246] width 453 height 134
click at [381, 227] on p "Chiến lược là ý tưởng, là mục tiêu và là định hướng, nhưng để một trải nghiệm s…" at bounding box center [436, 231] width 219 height 66
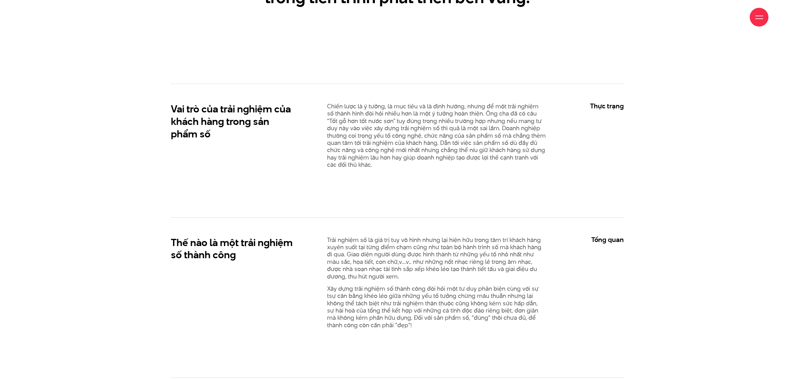
scroll to position [425, 0]
drag, startPoint x: 177, startPoint y: 237, endPoint x: 247, endPoint y: 254, distance: 71.3
click at [237, 253] on div "Vai trò của trải nghiệm của khách hàng trong sản phẩm số Thực trạng" at bounding box center [397, 293] width 562 height 420
click at [249, 254] on h2 "Thế nào là một trải nghiệm số thành công" at bounding box center [233, 248] width 125 height 25
drag, startPoint x: 241, startPoint y: 253, endPoint x: 141, endPoint y: 226, distance: 104.0
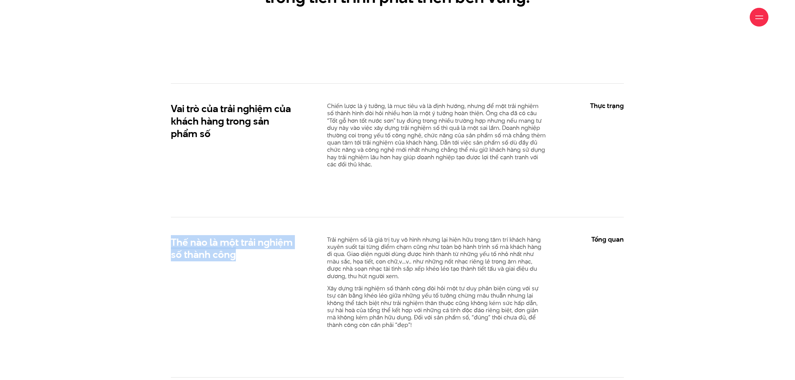
click at [142, 227] on div "Vai trò của trải nghiệm của khách hàng trong sản phẩm số Thực trạng" at bounding box center [397, 293] width 562 height 420
click at [141, 226] on div "Vai trò của trải nghiệm của khách hàng trong sản phẩm số Thực trạng" at bounding box center [397, 293] width 562 height 420
drag, startPoint x: 148, startPoint y: 231, endPoint x: 242, endPoint y: 257, distance: 97.1
click at [240, 257] on div "Vai trò của trải nghiệm của khách hàng trong sản phẩm số Thực trạng" at bounding box center [397, 293] width 562 height 420
click at [243, 256] on h2 "Thế nào là một trải nghiệm số thành công" at bounding box center [233, 248] width 125 height 25
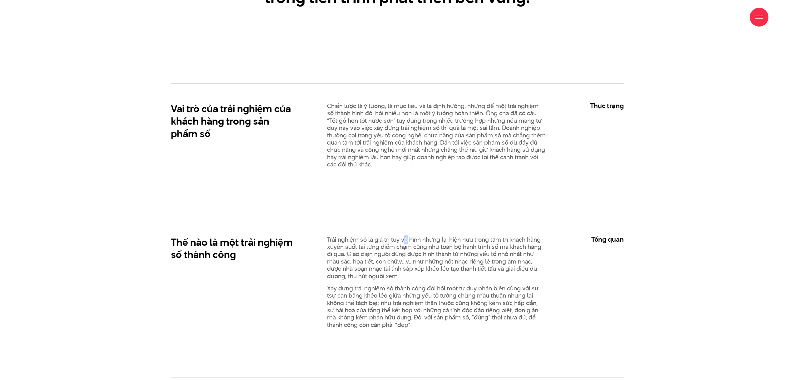
click at [407, 243] on p "Trải nghiệm số là giá trị tuy vô hình nhưng lại hiện hữu trong tâm trí khách hà…" at bounding box center [436, 258] width 219 height 44
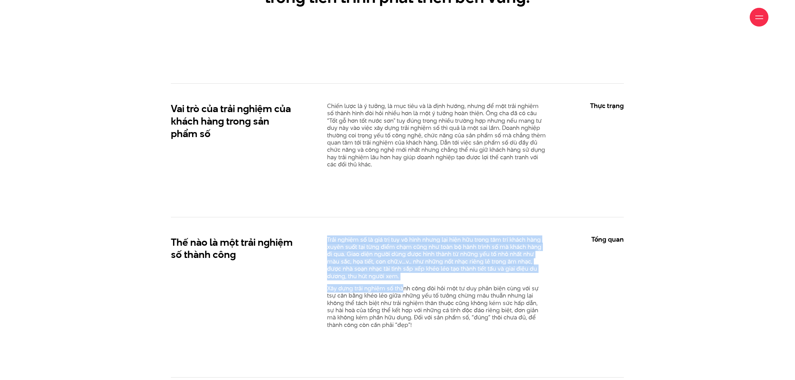
drag, startPoint x: 338, startPoint y: 234, endPoint x: 429, endPoint y: 304, distance: 115.3
click at [425, 302] on div "Thế nào là một trải nghiệm số thành công Trải nghiệm số là giá trị tuy vô hình …" at bounding box center [397, 297] width 453 height 161
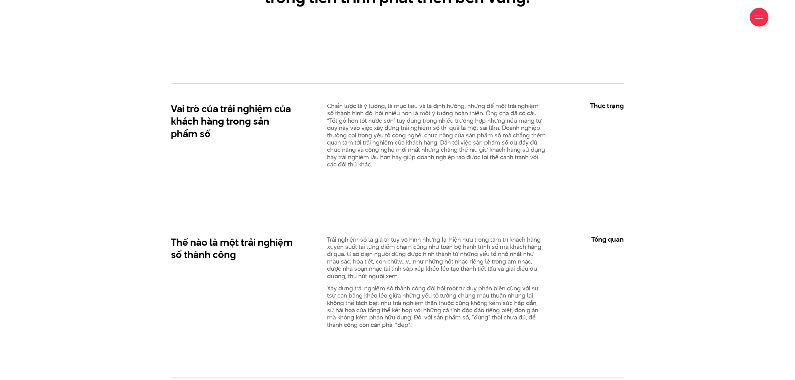
click at [433, 306] on p "Xây dựng trải nghiệm số thành công đòi hỏi một tư duy phản biện cùng với sự tsự…" at bounding box center [436, 307] width 219 height 44
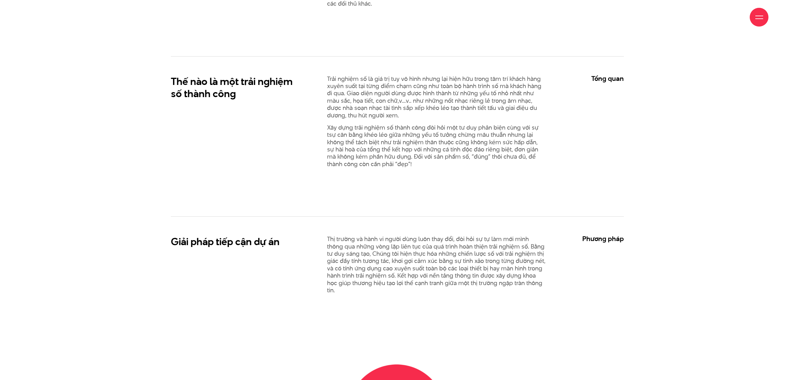
scroll to position [586, 0]
drag, startPoint x: 156, startPoint y: 239, endPoint x: 286, endPoint y: 250, distance: 130.4
click at [265, 251] on div "Vai trò của trải nghiệm của khách hàng trong sản phẩm số Thực trạng" at bounding box center [397, 133] width 562 height 420
click at [294, 248] on h2 "Giải pháp tiếp cận dự án" at bounding box center [233, 241] width 125 height 12
click at [336, 242] on p "Thị trường và hành vi người dùng luôn thay đổi, đòi hỏi sự tự làm mới mình thôn…" at bounding box center [436, 264] width 219 height 58
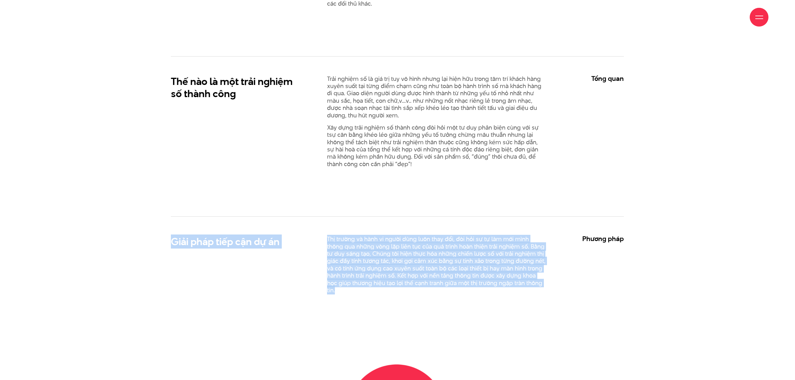
drag, startPoint x: 322, startPoint y: 237, endPoint x: 390, endPoint y: 292, distance: 87.1
click at [390, 292] on div "Giải pháp tiếp cận dự án Phương pháp" at bounding box center [397, 279] width 453 height 126
click at [400, 299] on div "Giải pháp tiếp cận dự án Phương pháp" at bounding box center [397, 279] width 453 height 126
drag, startPoint x: 412, startPoint y: 299, endPoint x: 323, endPoint y: 242, distance: 104.9
click at [323, 242] on div "Giải pháp tiếp cận dự án Phương pháp" at bounding box center [397, 279] width 453 height 126
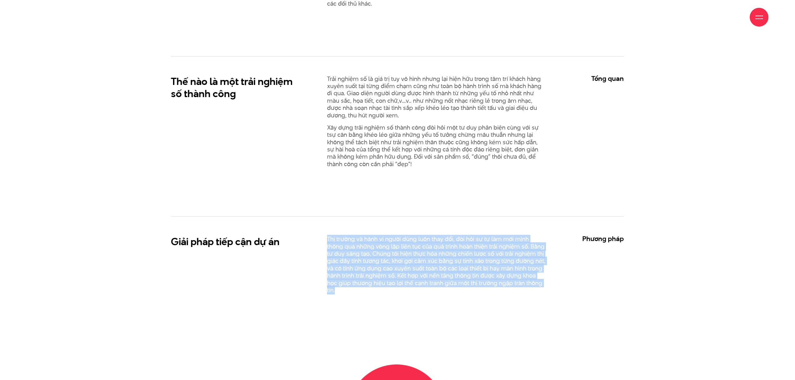
click at [374, 240] on p "Thị trường và hành vi người dùng luôn thay đổi, đòi hỏi sự tự làm mới mình thôn…" at bounding box center [436, 264] width 219 height 58
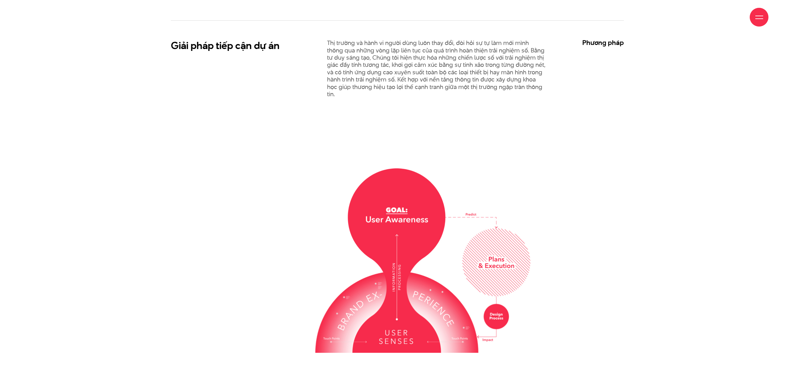
scroll to position [838, 0]
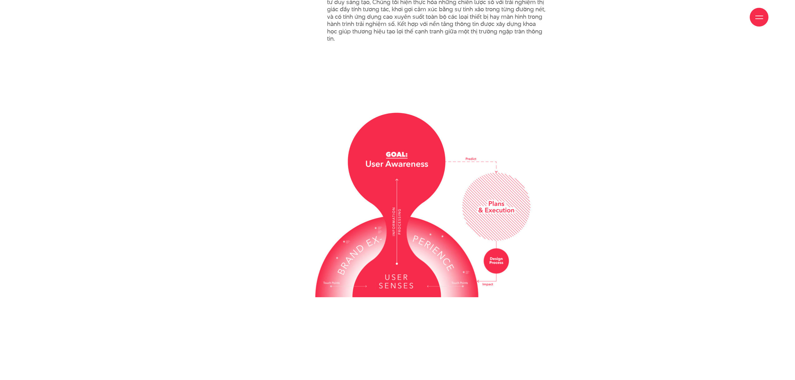
click at [309, 209] on img at bounding box center [397, 205] width 265 height 185
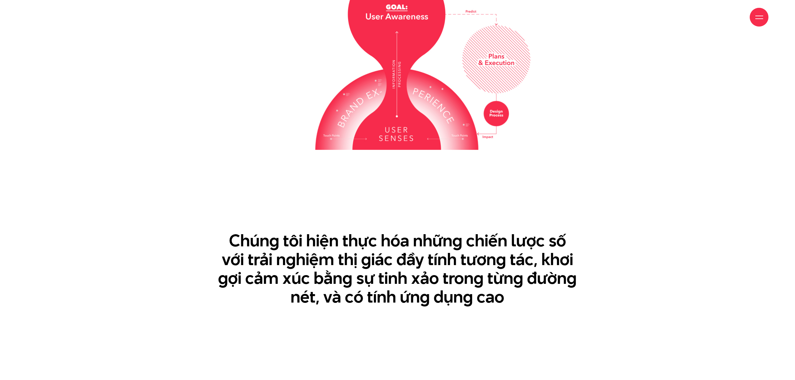
scroll to position [1012, 0]
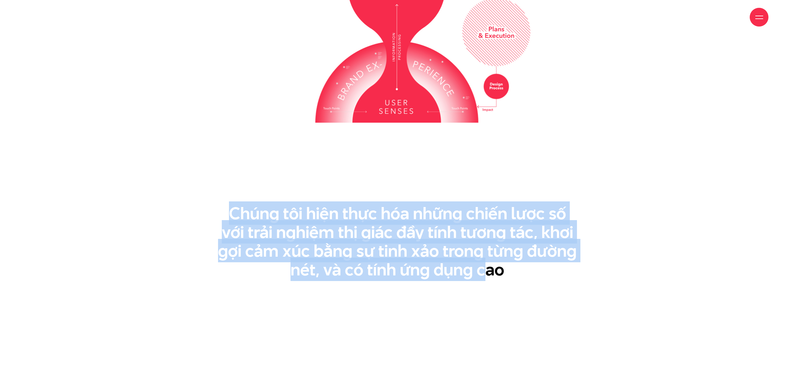
drag, startPoint x: 280, startPoint y: 231, endPoint x: 549, endPoint y: 281, distance: 273.7
click at [523, 281] on section "Chúng tôi hiện thực hóa những chiến lược số với trải nghiệm thị giác đầy tính t…" at bounding box center [398, 128] width 600 height 425
click at [549, 281] on section "Chúng tôi hiện thực hóa những chiến lược số với trải nghiệm thị giác đầy tính t…" at bounding box center [398, 128] width 600 height 425
drag, startPoint x: 387, startPoint y: 250, endPoint x: 226, endPoint y: 215, distance: 165.1
click at [226, 215] on h3 "Chúng tôi hiện thực hóa những chiến lược số với trải nghiệm thị giác đầy tính t…" at bounding box center [397, 241] width 359 height 75
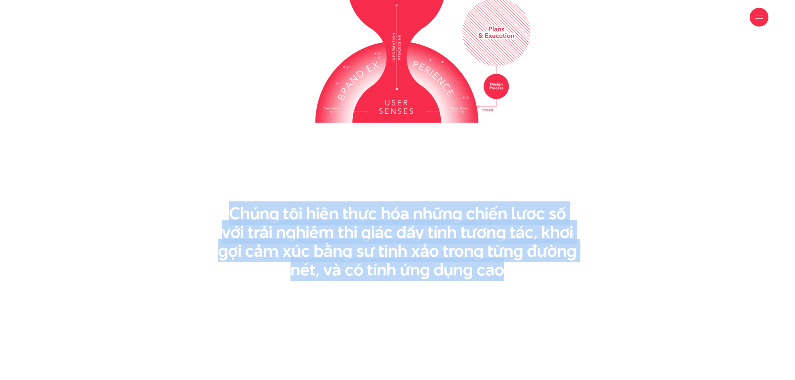
click at [226, 215] on h3 "Chúng tôi hiện thực hóa những chiến lược số với trải nghiệm thị giác đầy tính t…" at bounding box center [397, 241] width 359 height 75
drag, startPoint x: 251, startPoint y: 215, endPoint x: 518, endPoint y: 279, distance: 274.7
click at [511, 279] on section "Chúng tôi hiện thực hóa những chiến lược số với trải nghiệm thị giác đầy tính t…" at bounding box center [398, 128] width 600 height 425
click at [519, 279] on h3 "Chúng tôi hiện thực hóa những chiến lược số với trải nghiệm thị giác đầy tính t…" at bounding box center [397, 241] width 359 height 75
drag, startPoint x: 366, startPoint y: 240, endPoint x: 245, endPoint y: 217, distance: 124.0
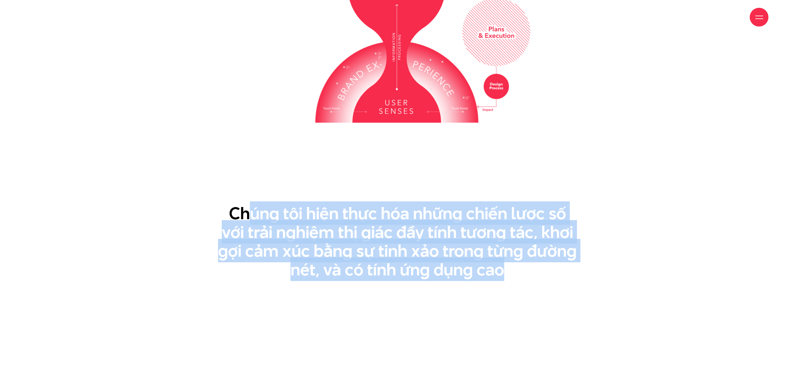
click at [245, 217] on section "Chúng tôi hiện thực hóa những chiến lược số với trải nghiệm thị giác đầy tính t…" at bounding box center [398, 128] width 600 height 425
click at [244, 217] on h3 "Chúng tôi hiện thực hóa những chiến lược số với trải nghiệm thị giác đầy tính t…" at bounding box center [397, 241] width 359 height 75
drag, startPoint x: 243, startPoint y: 214, endPoint x: 509, endPoint y: 275, distance: 273.5
click at [507, 275] on div "Chúng tôi hiện thực hóa những chiến lược số với trải nghiệm thị giác đầy tính t…" at bounding box center [397, 241] width 375 height 75
click at [513, 275] on h3 "Chúng tôi hiện thực hóa những chiến lược số với trải nghiệm thị giác đầy tính t…" at bounding box center [397, 241] width 359 height 75
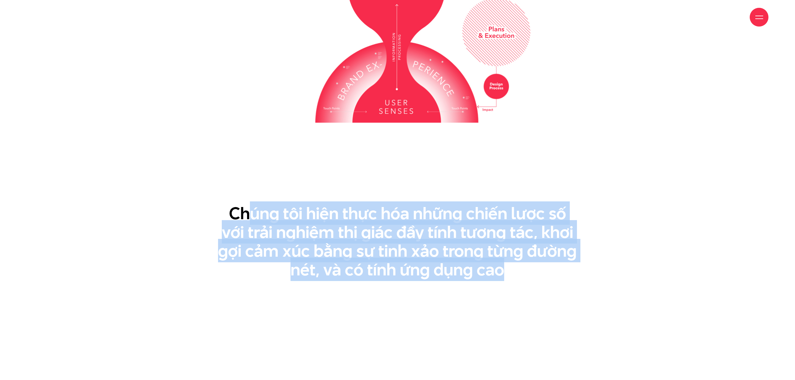
drag, startPoint x: 345, startPoint y: 238, endPoint x: 252, endPoint y: 216, distance: 95.0
click at [252, 216] on h3 "Chúng tôi hiện thực hóa những chiến lược số với trải nghiệm thị giác đầy tính t…" at bounding box center [397, 241] width 359 height 75
drag, startPoint x: 334, startPoint y: 244, endPoint x: 473, endPoint y: 285, distance: 144.7
click at [470, 285] on section "Chúng tôi hiện thực hóa những chiến lược số với trải nghiệm thị giác đầy tính t…" at bounding box center [398, 128] width 600 height 425
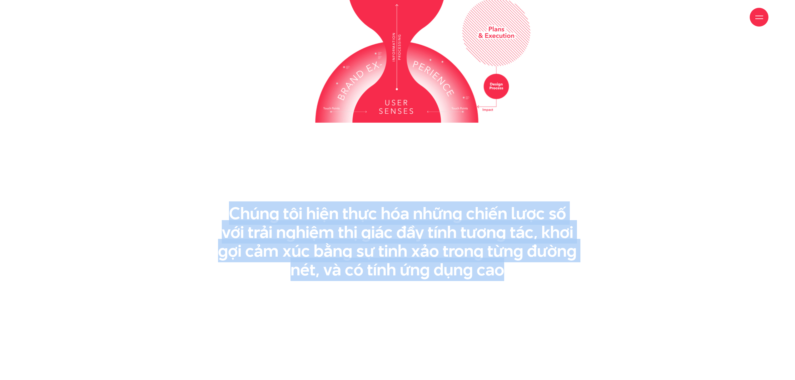
click at [474, 285] on section "Chúng tôi hiện thực hóa những chiến lược số với trải nghiệm thị giác đầy tính t…" at bounding box center [398, 128] width 600 height 425
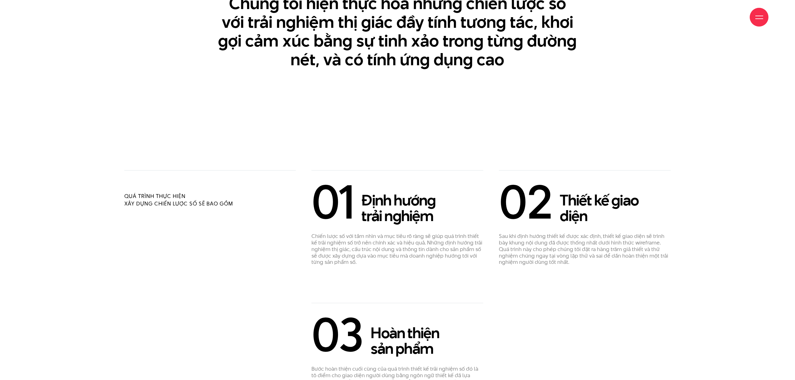
scroll to position [1228, 0]
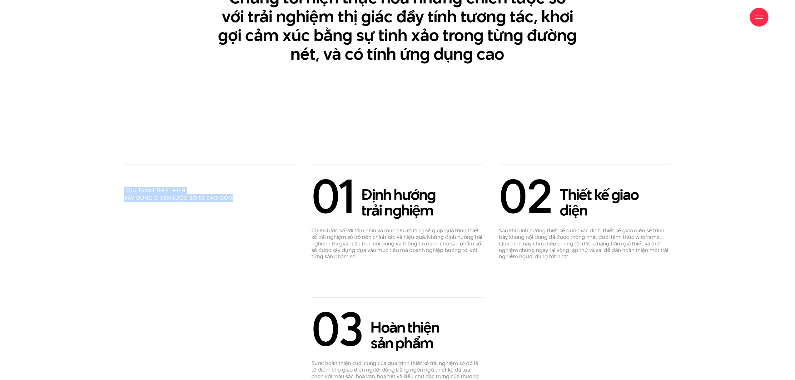
drag, startPoint x: 120, startPoint y: 191, endPoint x: 223, endPoint y: 205, distance: 103.4
click at [220, 204] on div "Quá trình thực hiện xây dựng chiến lược số sẽ bao gồm 01 Định hướng trải nghiệm…" at bounding box center [398, 325] width 600 height 321
click at [228, 205] on div "Quá trình thực hiện xây dựng chiến lược số sẽ bao gồm" at bounding box center [209, 325] width 187 height 321
drag, startPoint x: 230, startPoint y: 197, endPoint x: 143, endPoint y: 187, distance: 87.5
click at [151, 189] on div "Quá trình thực hiện xây dựng chiến lược số sẽ bao gồm" at bounding box center [210, 183] width 172 height 37
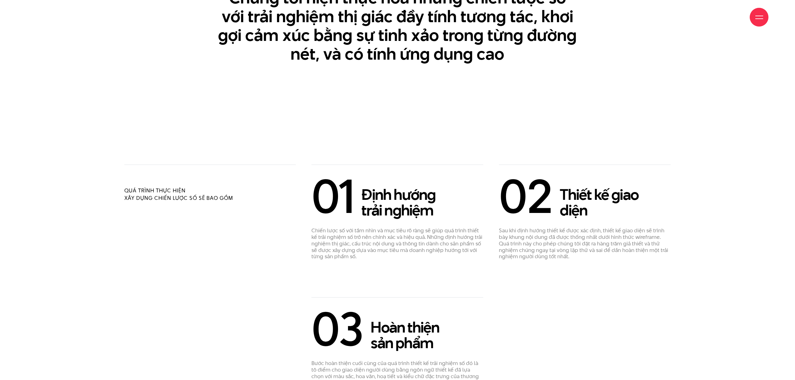
click at [143, 187] on h2 "Quá trình thực hiện xây dựng chiến lược số sẽ bao gồm" at bounding box center [179, 194] width 111 height 15
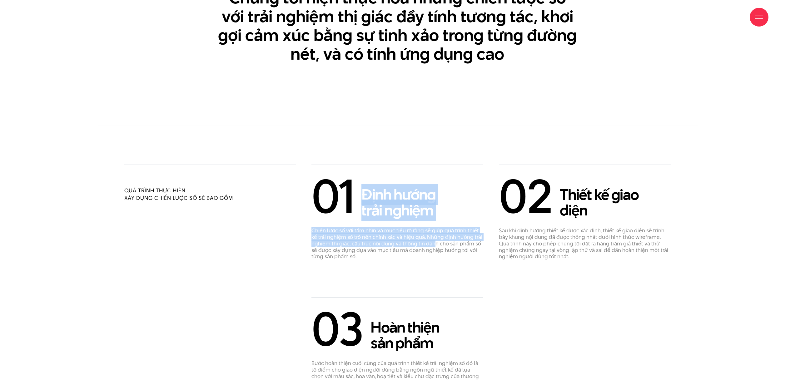
drag
click at [434, 243] on div "01 Định hướng trải nghiệm Chiến lược số với tầm nhìn và mục tiêu rõ ràng sẽ giú…" at bounding box center [397, 212] width 172 height 95
click at [434, 243] on p "Chiến lược số với tầm nhìn và mục tiêu rõ ràng sẽ giúp quá trình thiết kế trải …" at bounding box center [397, 243] width 172 height 32
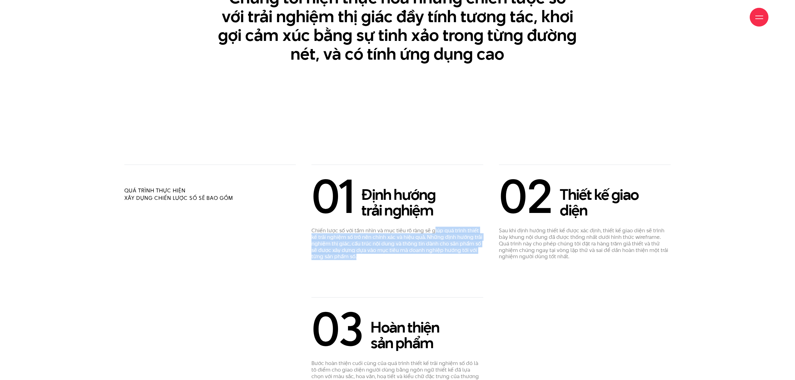
click at [414, 215] on div "01 Định hướng trải nghiệm Chiến lược số với tầm nhìn và mục tiêu rõ ràng sẽ giú…" at bounding box center [397, 231] width 187 height 133
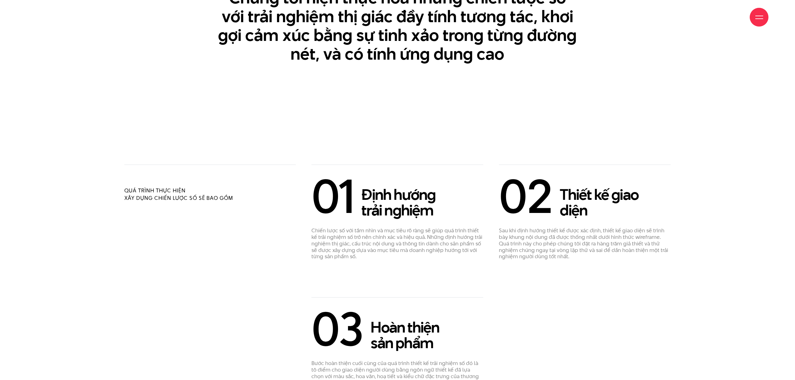
click at [598, 213] on h2 "Thiết kế giao diện" at bounding box center [603, 202] width 86 height 31
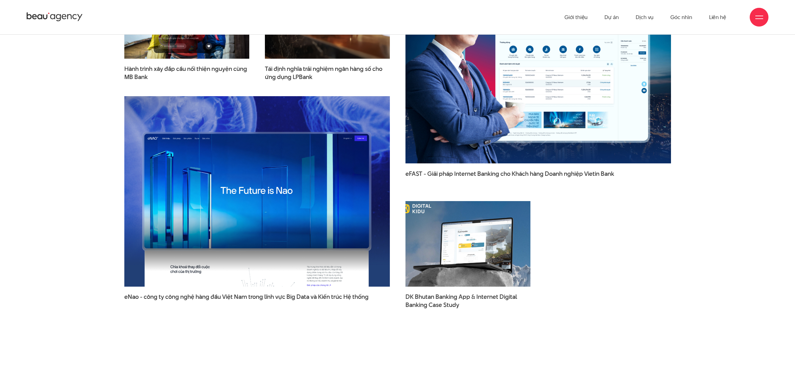
scroll to position [1798, 0]
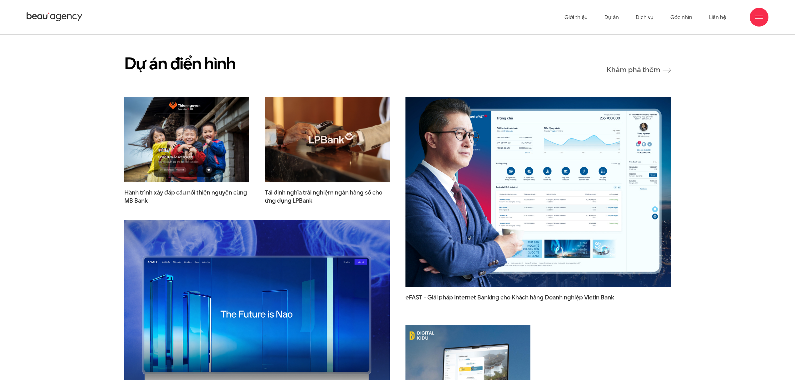
click at [499, 170] on img at bounding box center [538, 192] width 292 height 210
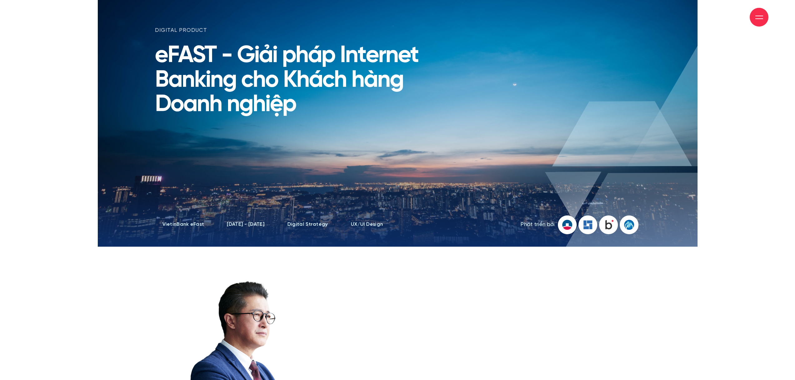
scroll to position [42, 0]
click at [296, 221] on li "Digital Strategy" at bounding box center [307, 224] width 41 height 6
click at [407, 221] on ul "VietinBank eFast [DATE] - [DATE] Digital Strategy UX/UI Design" at bounding box center [294, 224] width 279 height 8
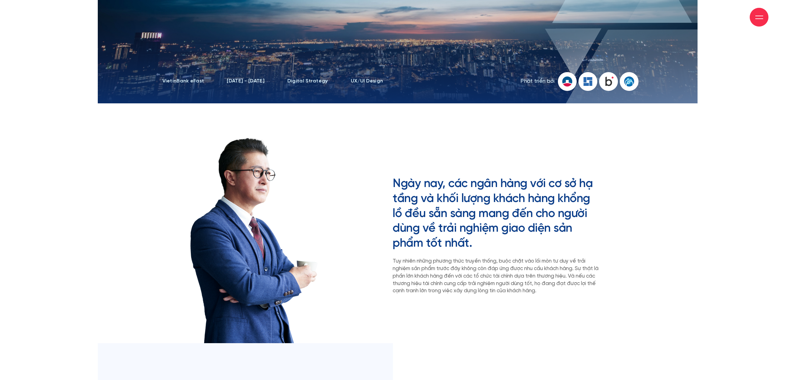
scroll to position [224, 0]
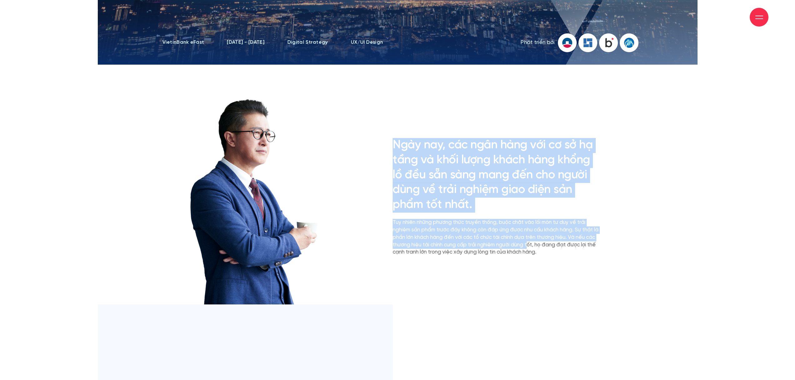
drag, startPoint x: 390, startPoint y: 149, endPoint x: 551, endPoint y: 249, distance: 189.2
click at [549, 249] on div "Ngày nay, các ngân hàng với cơ sở hạ tầng và khối lượng khách hàng khổng lồ đều…" at bounding box center [397, 197] width 495 height 215
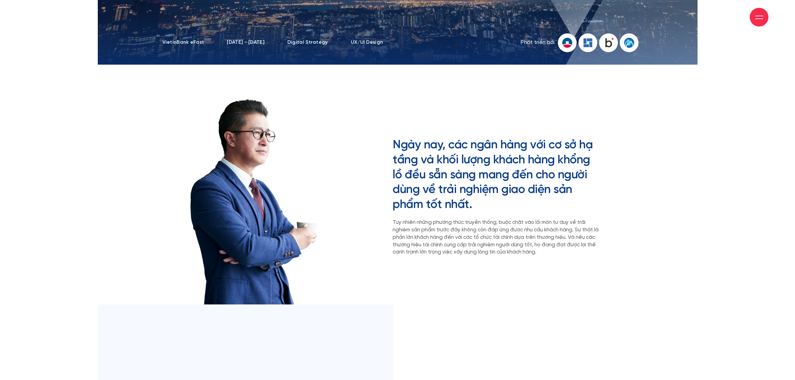
click at [551, 249] on p "Tuy nhiên những phương thức truyền thống, buộc chặt vào lối mòn tư duy về trải …" at bounding box center [496, 237] width 206 height 37
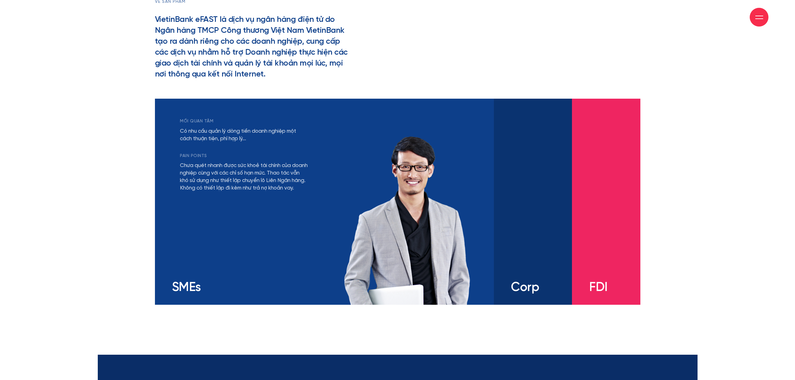
scroll to position [1203, 0]
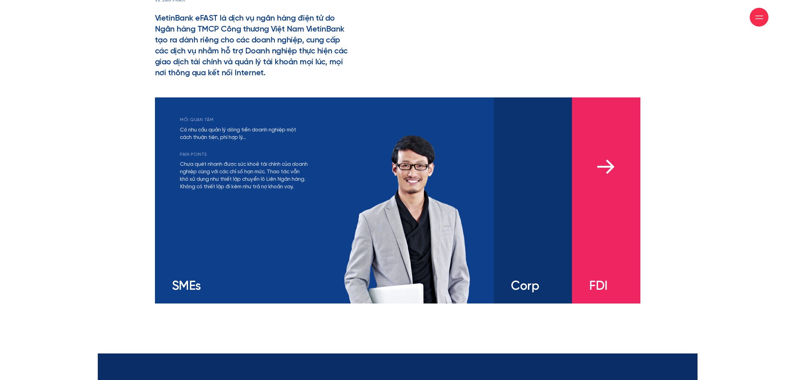
drag, startPoint x: 606, startPoint y: 212, endPoint x: 577, endPoint y: 213, distance: 28.7
click at [580, 213] on div "mối quan tâm Có nhu cầu bảo lãnh từ ngân hàng bản địa uy tín, hỗ trợ các hoạt đ…" at bounding box center [606, 200] width 68 height 206
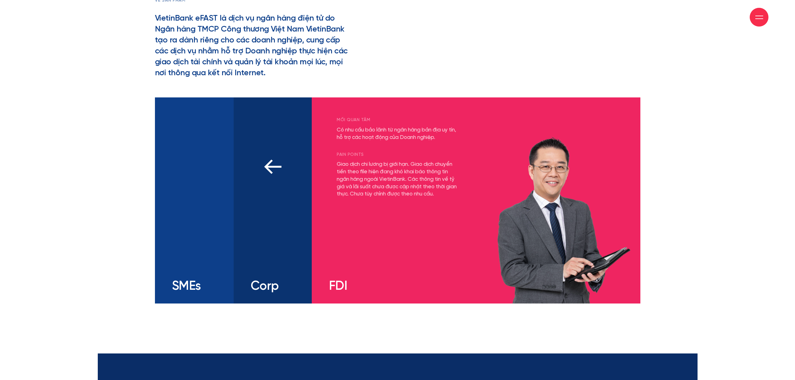
click at [283, 186] on div "mối quan tâm Có nhu cầu đa dạng và linh hoạt với các sản phẩm tài chính Khả năn…" at bounding box center [273, 200] width 78 height 206
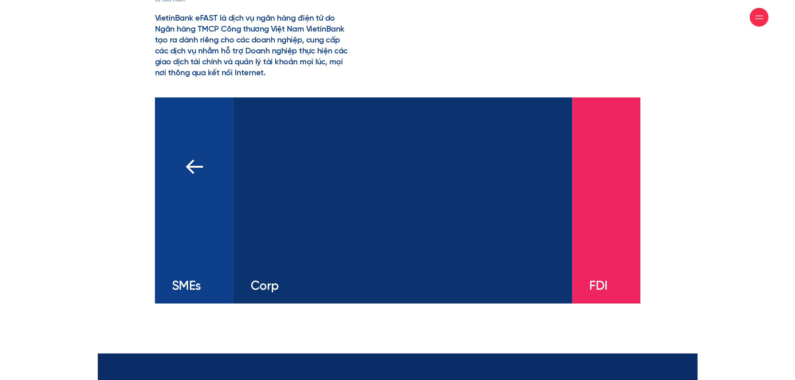
click at [200, 185] on div "mối quan tâm Có nhu cầu quản lý dòng tiền doanh nghiệp một cách thuận tiện, phí…" at bounding box center [194, 200] width 79 height 206
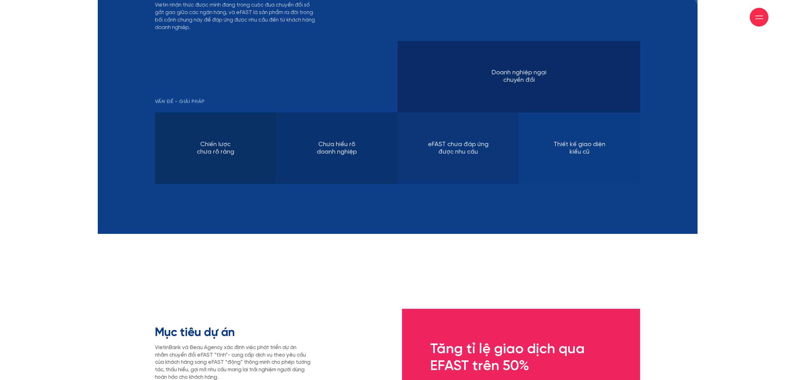
scroll to position [2071, 0]
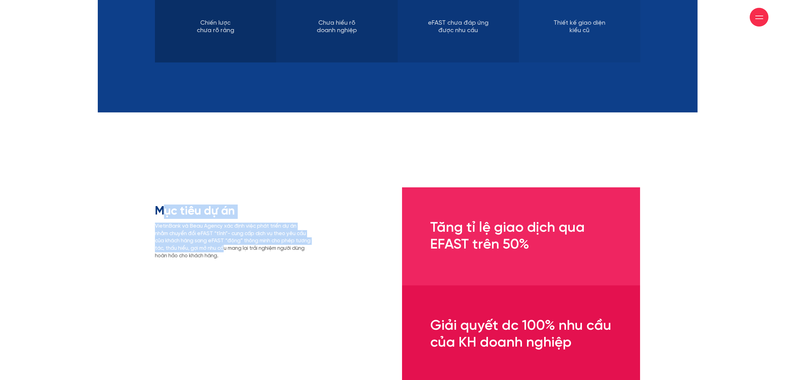
drag, startPoint x: 163, startPoint y: 206, endPoint x: 284, endPoint y: 268, distance: 135.8
click at [281, 267] on div "Mục tiêu dự án VietinBank và Beau Agency xác định việc phát triển dự án nhằm ch…" at bounding box center [232, 285] width 165 height 196
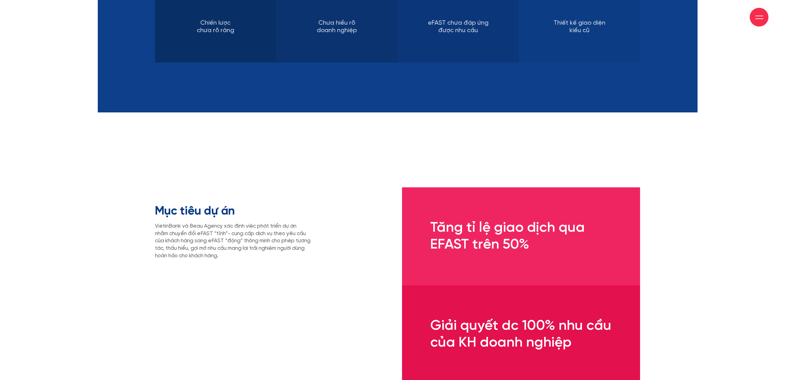
click at [294, 271] on div "Mục tiêu dự án VietinBank và Beau Agency xác định việc phát triển dự án nhằm ch…" at bounding box center [232, 285] width 165 height 196
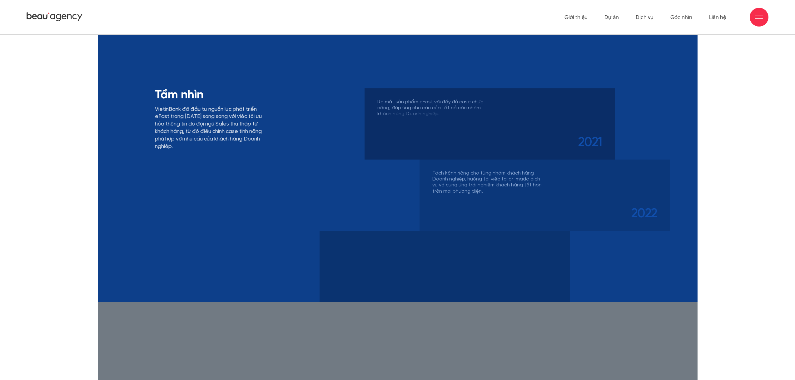
scroll to position [2770, 0]
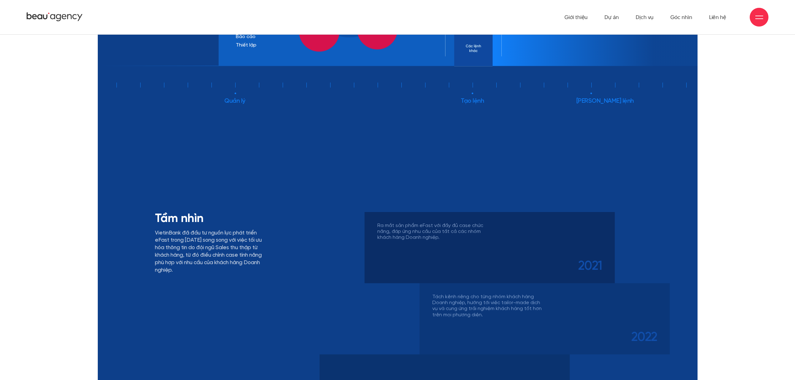
click at [35, 19] on icon at bounding box center [34, 16] width 5 height 5
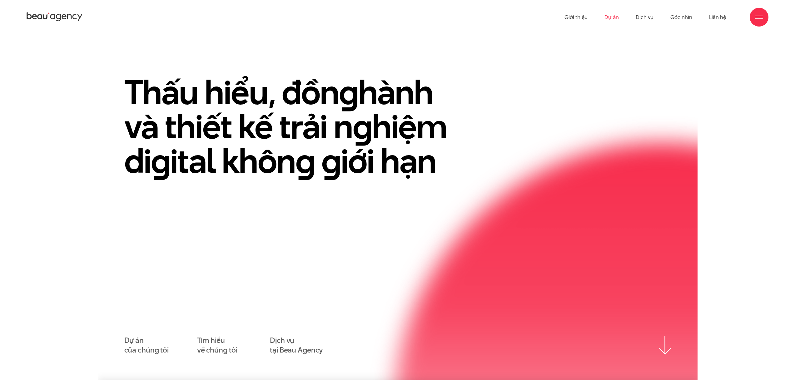
click at [613, 17] on link "Dự án" at bounding box center [611, 17] width 14 height 34
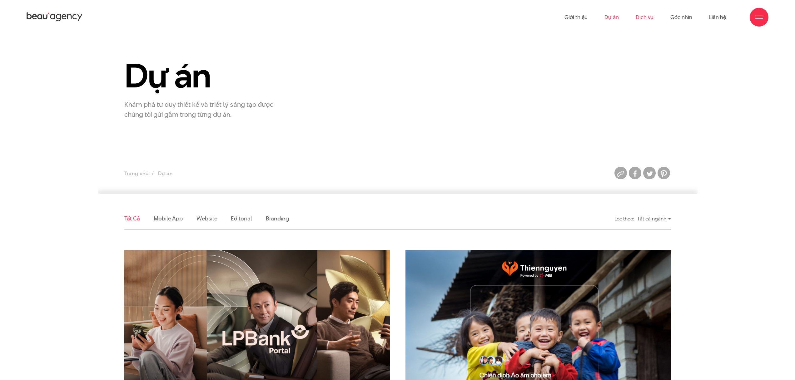
click at [644, 16] on link "Dịch vụ" at bounding box center [645, 17] width 18 height 34
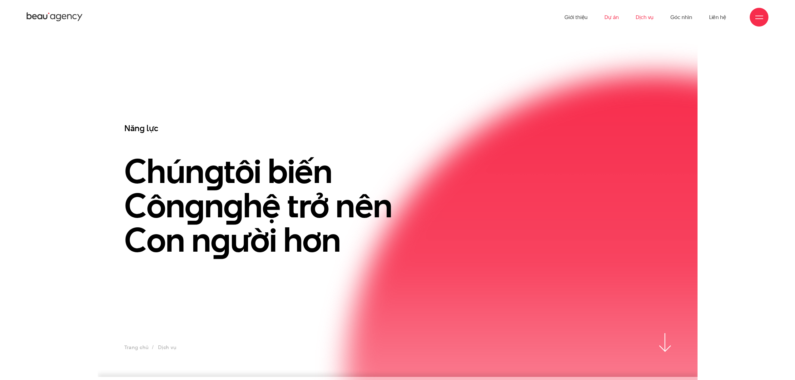
click at [614, 19] on link "Dự án" at bounding box center [611, 17] width 14 height 34
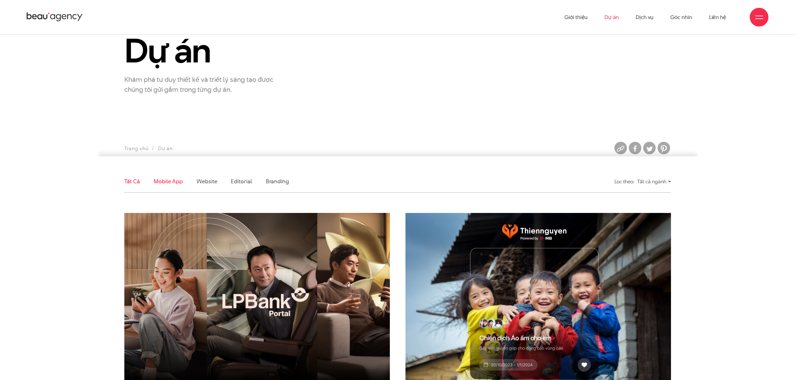
click at [168, 179] on link "Mobile app" at bounding box center [168, 181] width 29 height 8
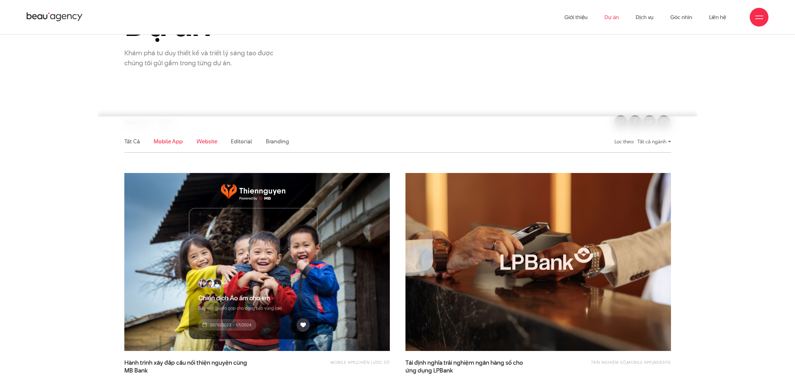
click at [207, 144] on link "Website" at bounding box center [206, 141] width 21 height 8
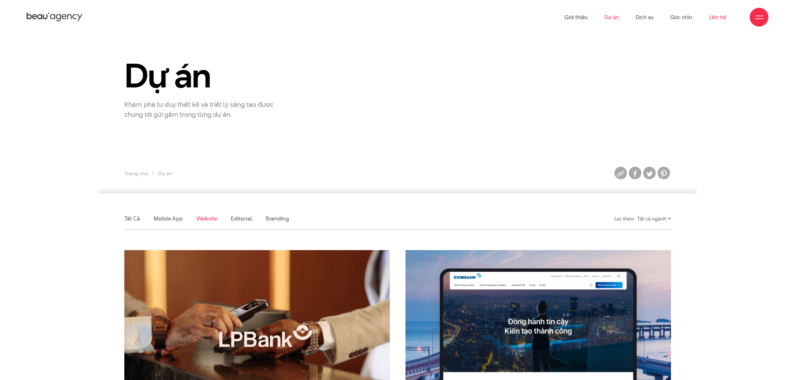
click at [720, 18] on link "Liên hệ" at bounding box center [717, 17] width 17 height 34
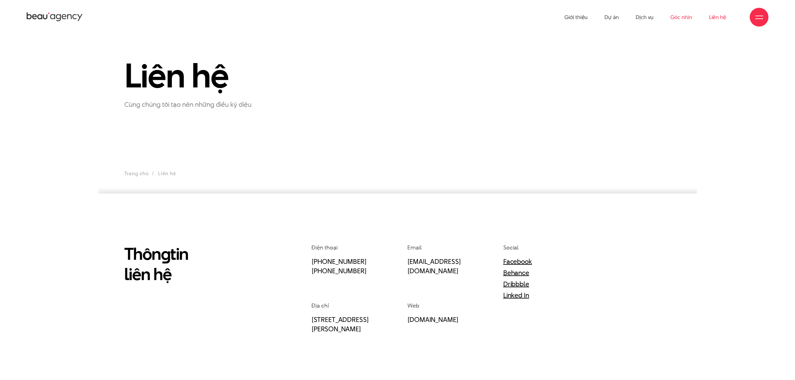
click at [692, 19] on link "Góc nhìn" at bounding box center [681, 17] width 22 height 34
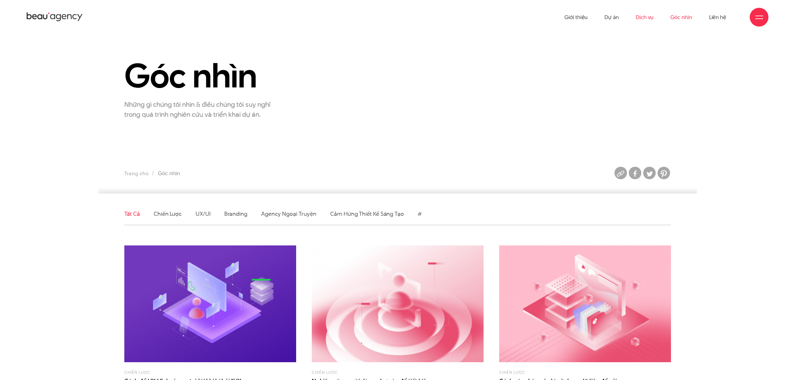
click at [643, 19] on link "Dịch vụ" at bounding box center [645, 17] width 18 height 34
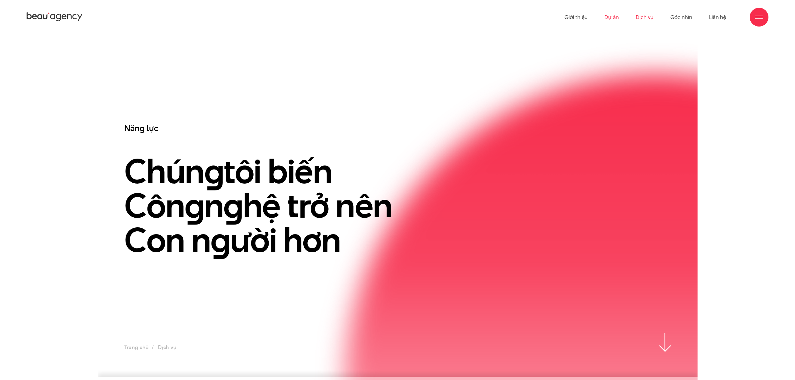
click at [617, 19] on link "Dự án" at bounding box center [611, 17] width 14 height 34
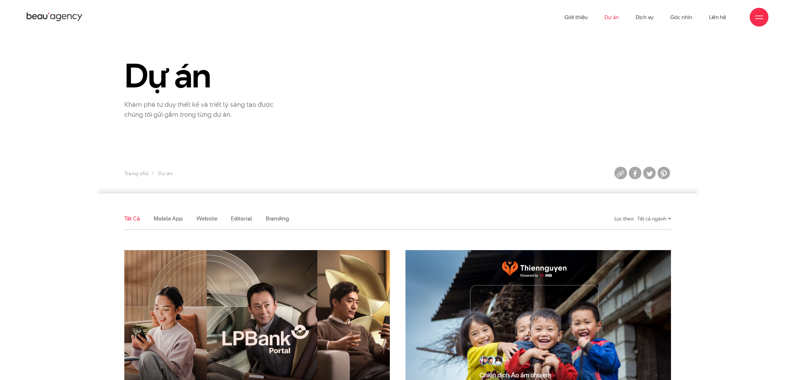
click at [589, 16] on ul "Giới thiệu Dự án Dịch vụ Góc nhìn Liên hệ" at bounding box center [645, 17] width 162 height 34
click at [585, 18] on link "Giới thiệu" at bounding box center [575, 17] width 23 height 34
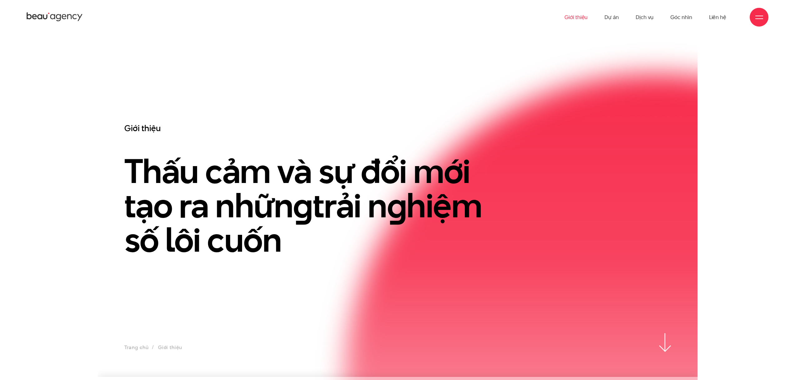
click at [65, 18] on icon at bounding box center [64, 16] width 5 height 5
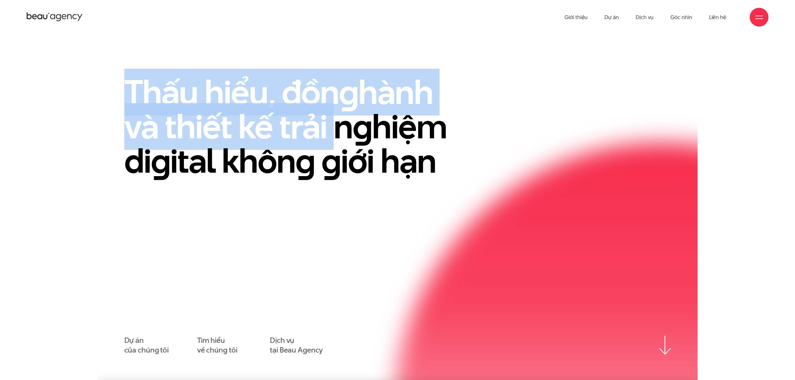
drag, startPoint x: 291, startPoint y: 125, endPoint x: 434, endPoint y: 162, distance: 147.6
click at [403, 156] on div "Thấu hiểu, đồn g hành và thiết kế trải n g hiệm di g ital khôn g g iới hạn Dự á…" at bounding box center [398, 215] width 600 height 280
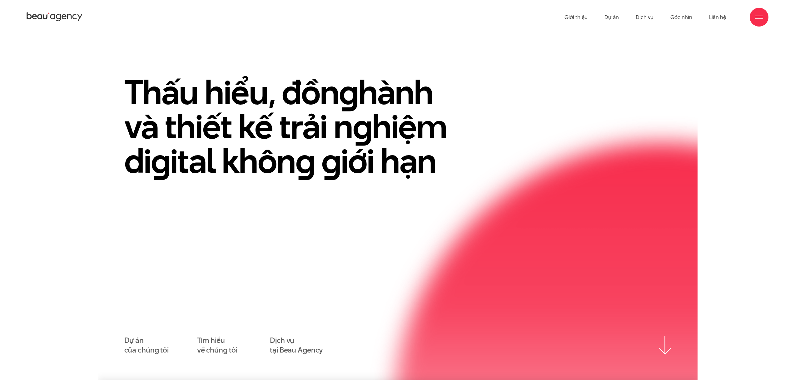
click at [434, 162] on h1 "Thấu hiểu, đồn g hành và thiết kế trải n g hiệm di g ital khôn g g iới hạn" at bounding box center [296, 126] width 344 height 103
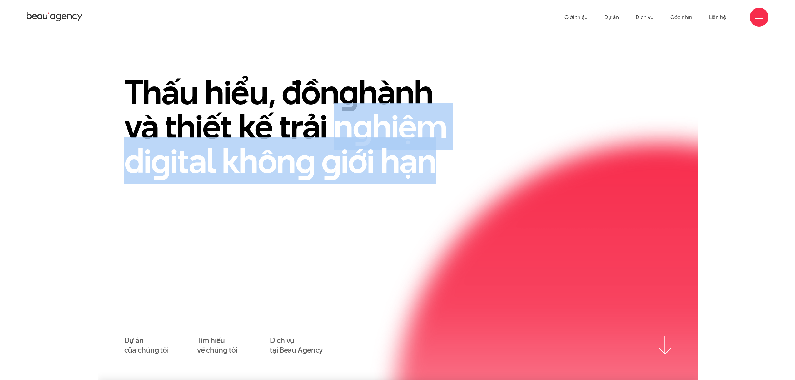
drag, startPoint x: 417, startPoint y: 161, endPoint x: 186, endPoint y: 101, distance: 239.5
click at [220, 108] on div "Thấu hiểu, đồn g hành và thiết kế trải n g hiệm di g ital khôn g g iới hạn" at bounding box center [303, 134] width 375 height 119
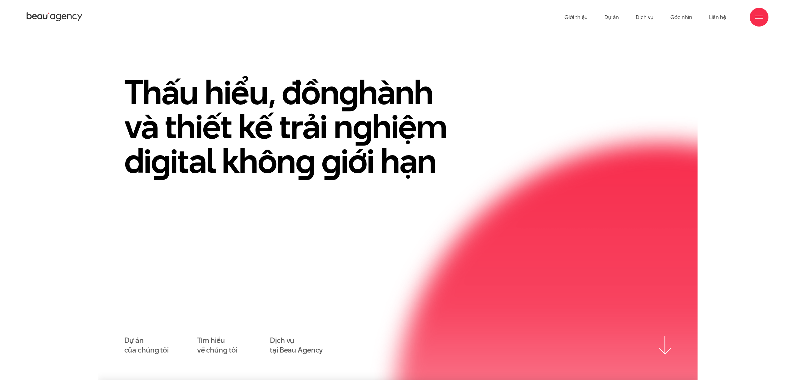
click at [186, 101] on h1 "Thấu hiểu, đồn g hành và thiết kế trải n g hiệm di g ital khôn g g iới hạn" at bounding box center [296, 126] width 344 height 103
click at [261, 111] on h1 "Thấu hiểu, đồn g hành và thiết kế trải n g hiệm di g ital khôn g g iới hạn" at bounding box center [296, 126] width 344 height 103
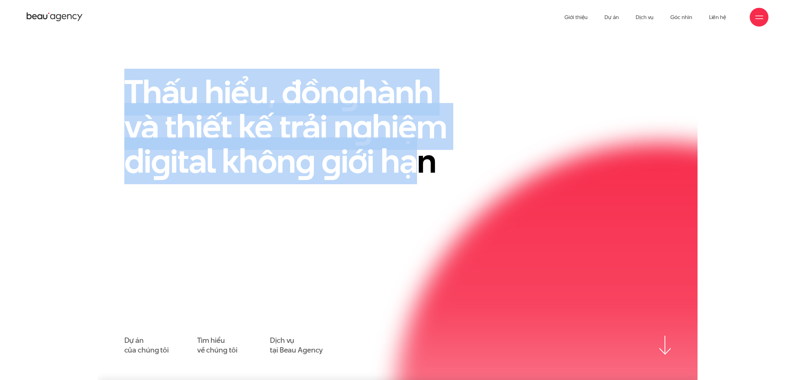
drag, startPoint x: 225, startPoint y: 108, endPoint x: 413, endPoint y: 162, distance: 195.8
click at [413, 162] on div "Thấu hiểu, đồn g hành và thiết kế trải n g hiệm di g ital khôn g g iới hạn Dự á…" at bounding box center [398, 215] width 600 height 280
click at [413, 162] on h1 "Thấu hiểu, đồn g hành và thiết kế trải n g hiệm di g ital khôn g g iới hạn" at bounding box center [296, 126] width 344 height 103
drag, startPoint x: 269, startPoint y: 115, endPoint x: 130, endPoint y: 82, distance: 142.3
click at [136, 82] on h1 "Thấu hiểu, đồn g hành và thiết kế trải n g hiệm di g ital khôn g g iới hạn" at bounding box center [296, 126] width 344 height 103
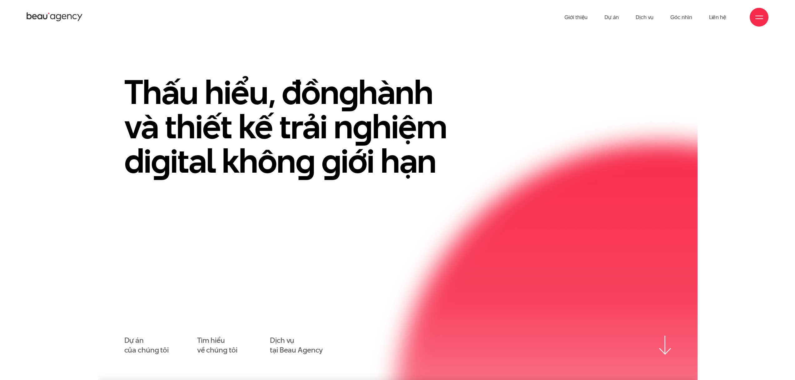
click at [127, 81] on h1 "Thấu hiểu, đồn g hành và thiết kế trải n g hiệm di g ital khôn g g iới hạn" at bounding box center [296, 126] width 344 height 103
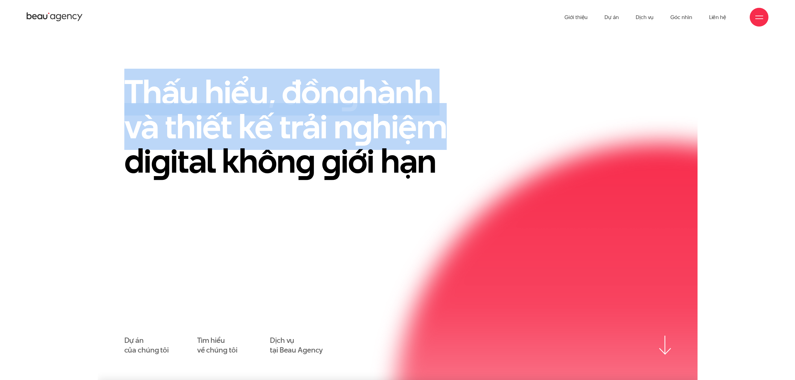
drag, startPoint x: 115, startPoint y: 75, endPoint x: 454, endPoint y: 152, distance: 347.8
click at [452, 152] on div "Thấu hiểu, đồn g hành và thiết kế trải n g hiệm di g ital khôn g g iới hạn Dự á…" at bounding box center [398, 215] width 600 height 280
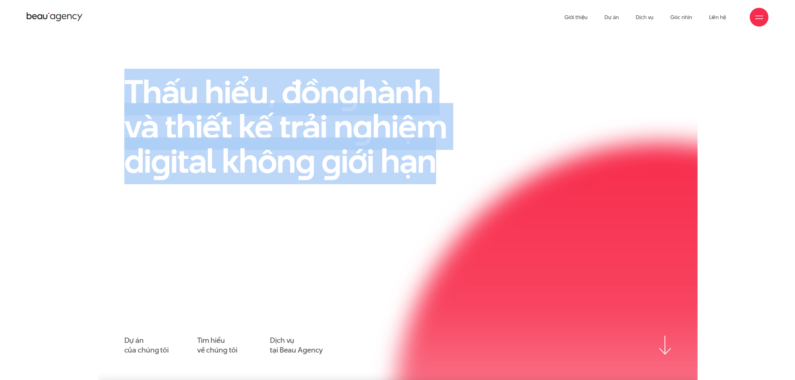
click at [454, 152] on h1 "Thấu hiểu, đồn g hành và thiết kế trải n g hiệm di g ital khôn g g iới hạn" at bounding box center [296, 126] width 344 height 103
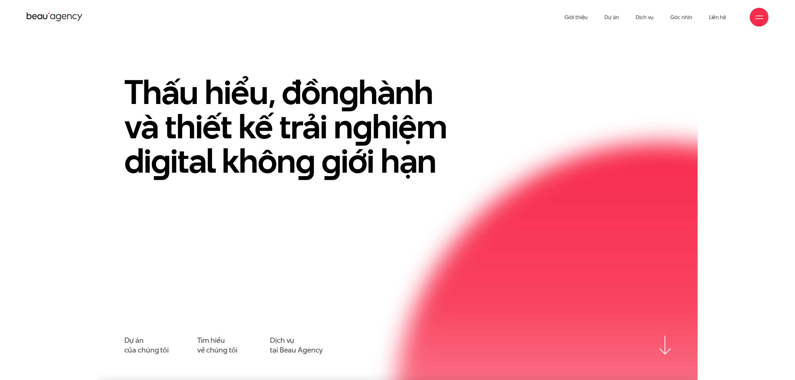
click at [118, 98] on div "Thấu hiểu, đồn g hành và thiết kế trải n g hiệm di g ital khôn g g iới hạn" at bounding box center [303, 134] width 375 height 119
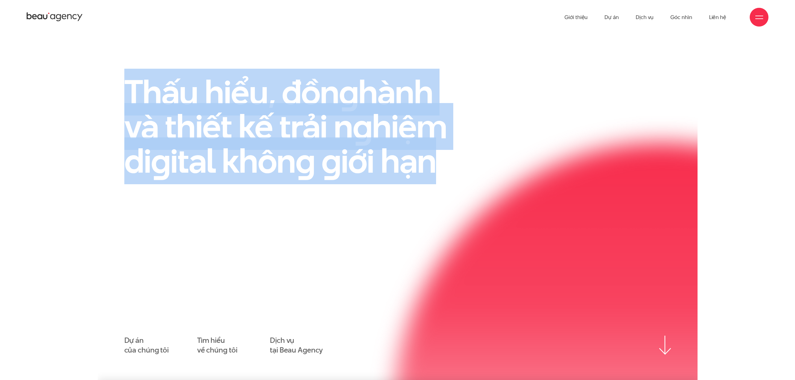
drag, startPoint x: 145, startPoint y: 77, endPoint x: 466, endPoint y: 188, distance: 339.6
click at [457, 188] on section "Thấu hiểu, đồn g hành và thiết kế trải n g hiệm di g ital khôn g g iới hạn Dự á…" at bounding box center [398, 207] width 600 height 346
click at [466, 188] on div "Thấu hiểu, đồn g hành và thiết kế trải n g hiệm di g ital khôn g g iới hạn" at bounding box center [303, 134] width 375 height 119
drag, startPoint x: 323, startPoint y: 126, endPoint x: 133, endPoint y: 73, distance: 197.1
click at [136, 75] on div "Thấu hiểu, đồn g hành và thiết kế trải n g hiệm di g ital khôn g g iới hạn" at bounding box center [303, 134] width 375 height 119
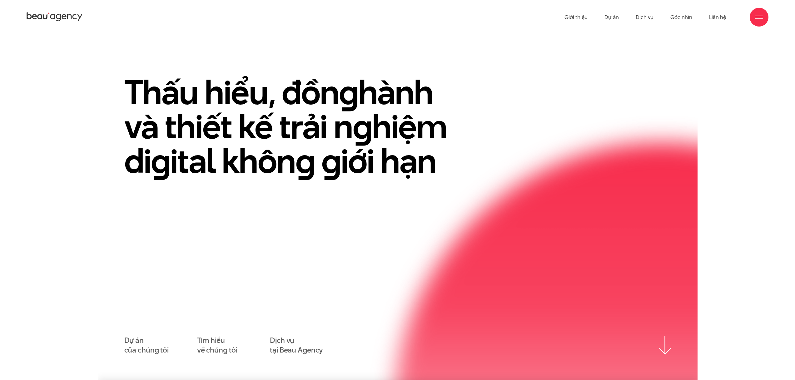
click at [133, 75] on h1 "Thấu hiểu, đồn g hành và thiết kế trải n g hiệm di g ital khôn g g iới hạn" at bounding box center [296, 126] width 344 height 103
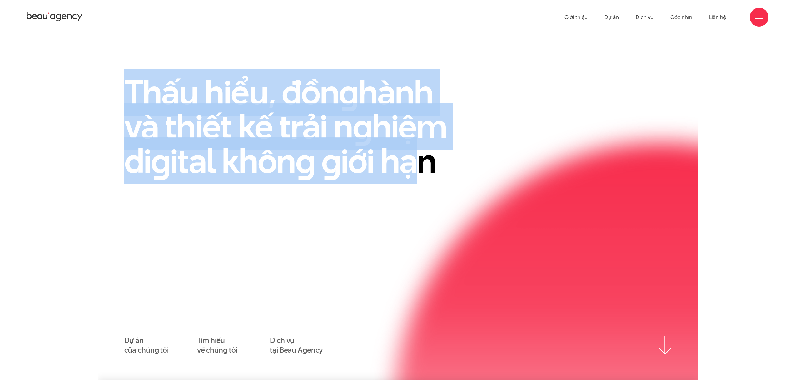
drag, startPoint x: 309, startPoint y: 131, endPoint x: 409, endPoint y: 154, distance: 102.6
click at [409, 154] on section "Thấu hiểu, đồn g hành và thiết kế trải n g hiệm di g ital khôn g g iới hạn Dự á…" at bounding box center [398, 207] width 600 height 346
click at [409, 154] on h1 "Thấu hiểu, đồn g hành và thiết kế trải n g hiệm di g ital khôn g g iới hạn" at bounding box center [296, 126] width 344 height 103
drag, startPoint x: 438, startPoint y: 156, endPoint x: 126, endPoint y: 74, distance: 322.6
click at [126, 75] on h1 "Thấu hiểu, đồn g hành và thiết kế trải n g hiệm di g ital khôn g g iới hạn" at bounding box center [296, 126] width 344 height 103
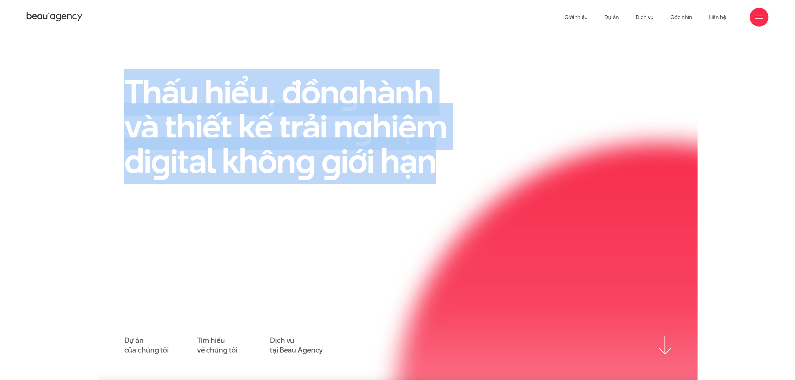
click at [126, 75] on h1 "Thấu hiểu, đồn g hành và thiết kế trải n g hiệm di g ital khôn g g iới hạn" at bounding box center [296, 126] width 344 height 103
